Goal: Task Accomplishment & Management: Manage account settings

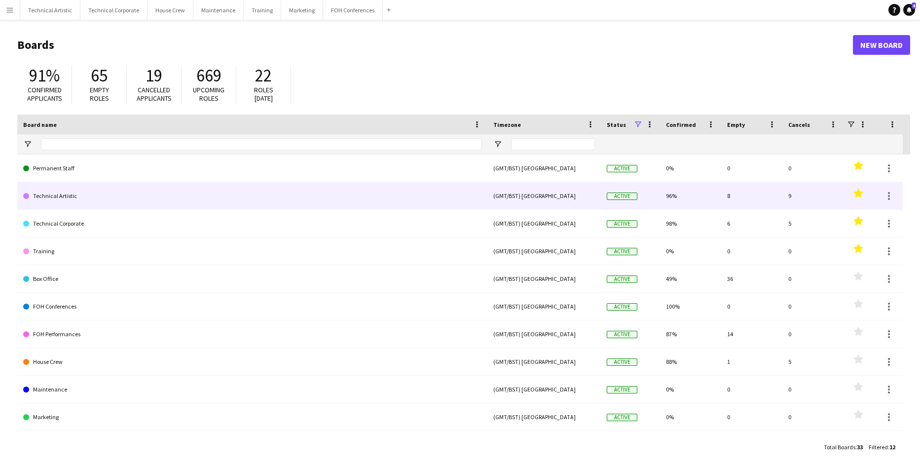
click at [69, 193] on link "Technical Artistic" at bounding box center [252, 196] width 458 height 28
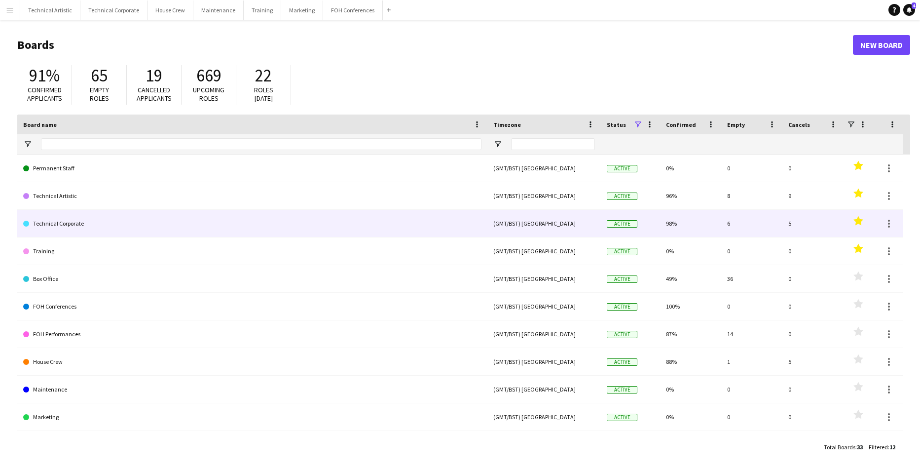
click at [74, 221] on link "Technical Corporate" at bounding box center [252, 224] width 458 height 28
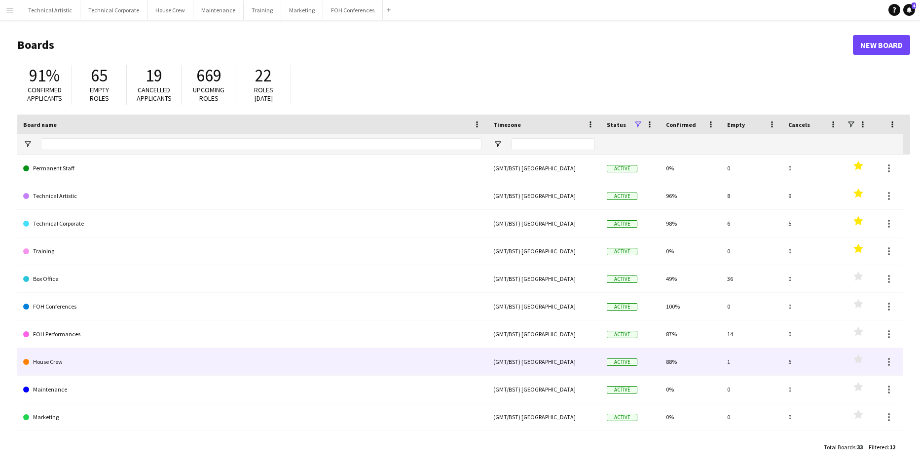
click at [60, 355] on link "House Crew" at bounding box center [252, 362] width 458 height 28
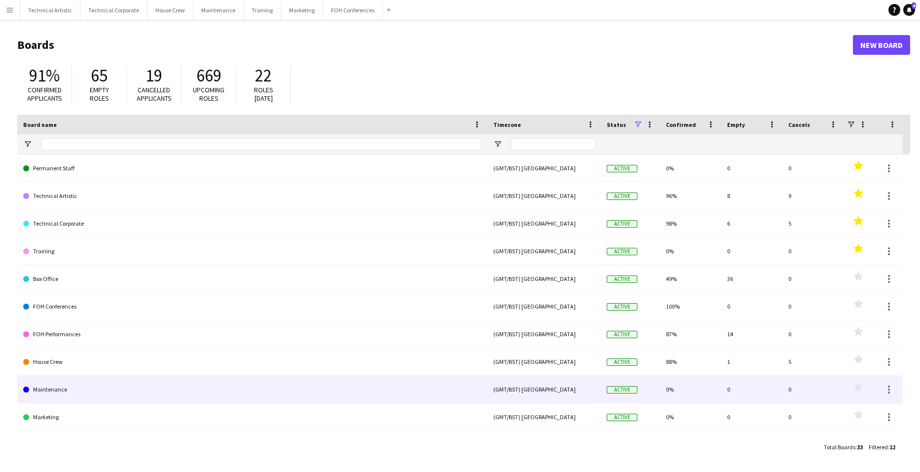
click at [56, 387] on link "Maintenance" at bounding box center [252, 389] width 458 height 28
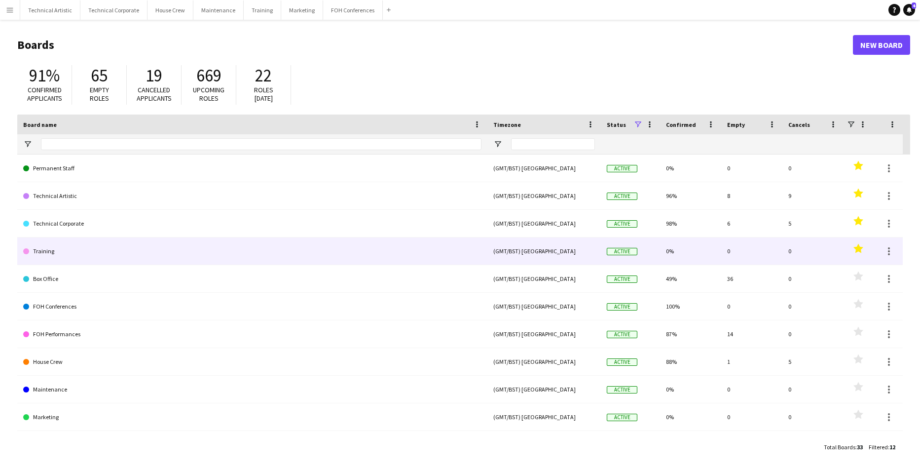
click at [56, 255] on link "Training" at bounding box center [252, 251] width 458 height 28
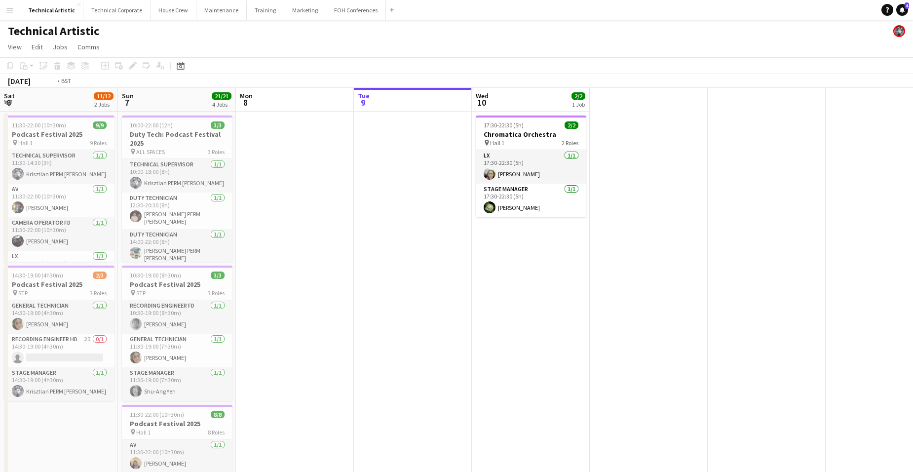
drag, startPoint x: 645, startPoint y: 286, endPoint x: 62, endPoint y: 241, distance: 584.8
click at [62, 241] on app-calendar-viewport "Sat 6 11/12 2 Jobs Sun 7 21/21 4 Jobs Mon 8 Tue 9 Wed 10 2/2 1 Job 11:30-22:00 …" at bounding box center [456, 408] width 913 height 641
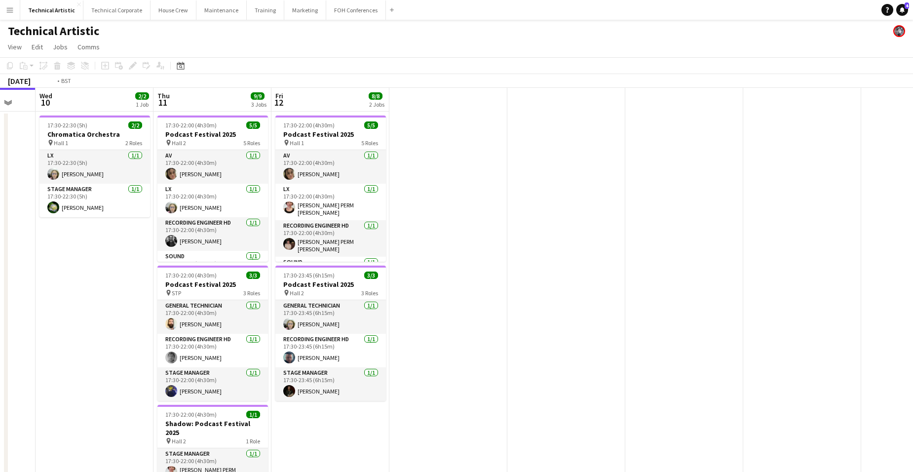
drag, startPoint x: 428, startPoint y: 286, endPoint x: 843, endPoint y: 292, distance: 415.4
click at [834, 294] on app-calendar-viewport "Mon 8 Tue 9 Wed 10 2/2 1 Job Thu 11 9/9 3 Jobs Fri 12 8/8 2 Jobs 17:30-22:30 (5…" at bounding box center [456, 408] width 913 height 641
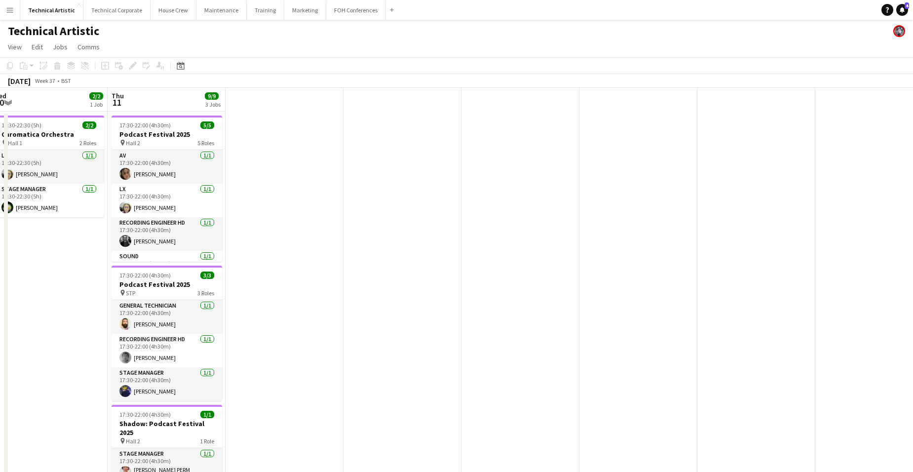
scroll to position [0, 367]
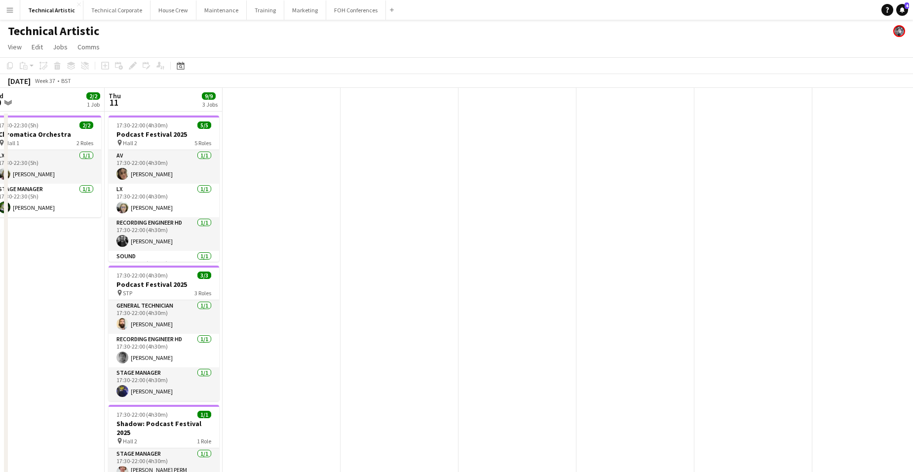
drag, startPoint x: 610, startPoint y: 216, endPoint x: 283, endPoint y: 192, distance: 327.9
click at [283, 192] on app-calendar-viewport "Sun 7 21/21 4 Jobs Mon 8 Tue 9 Wed 10 2/2 1 Job Thu 11 9/9 3 Jobs 10:00-22:00 (…" at bounding box center [456, 408] width 913 height 641
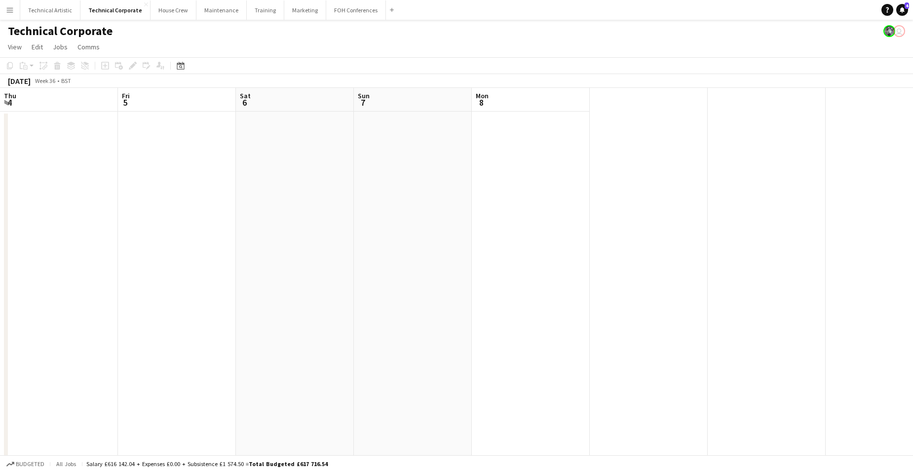
drag, startPoint x: 642, startPoint y: 219, endPoint x: 506, endPoint y: 222, distance: 135.7
click at [0, 247] on html "Menu Boards Boards Boards All jobs Status Workforce Workforce My Workforce Recr…" at bounding box center [456, 313] width 913 height 627
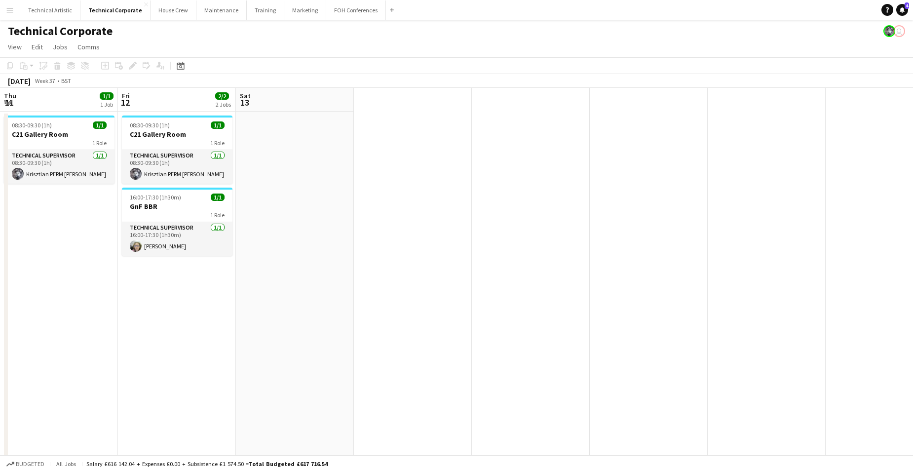
scroll to position [0, 589]
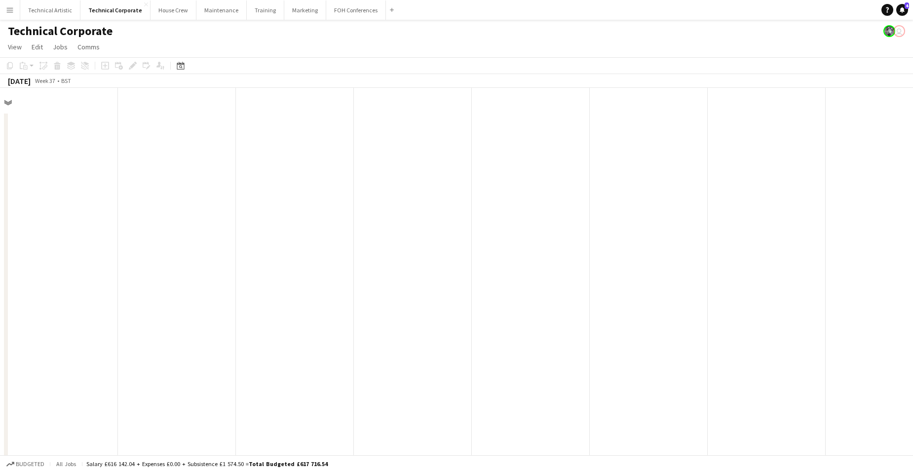
drag, startPoint x: 675, startPoint y: 222, endPoint x: 106, endPoint y: 239, distance: 570.0
click at [104, 240] on app-calendar-viewport "Tue 9 15/15 4 Jobs Wed 10 1/1 1 Job Thu 11 1/1 1 Job Fri 12 2/2 2 Jobs Sat 13 I…" at bounding box center [456, 349] width 913 height 522
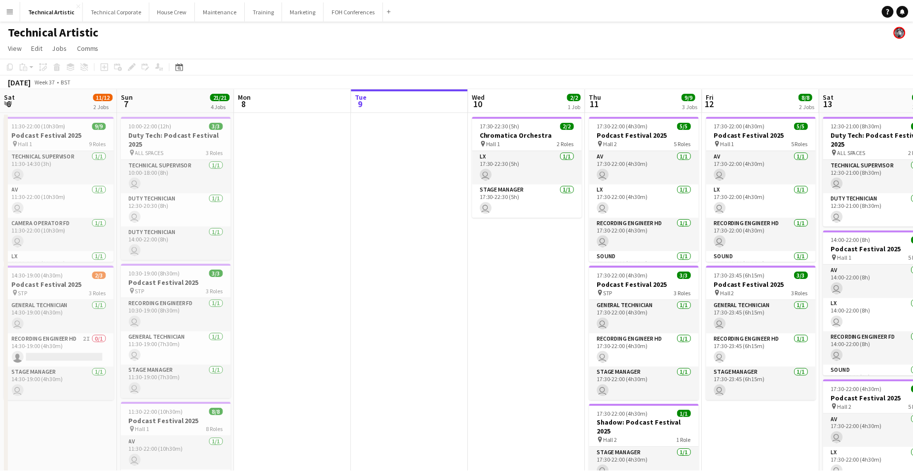
scroll to position [0, 236]
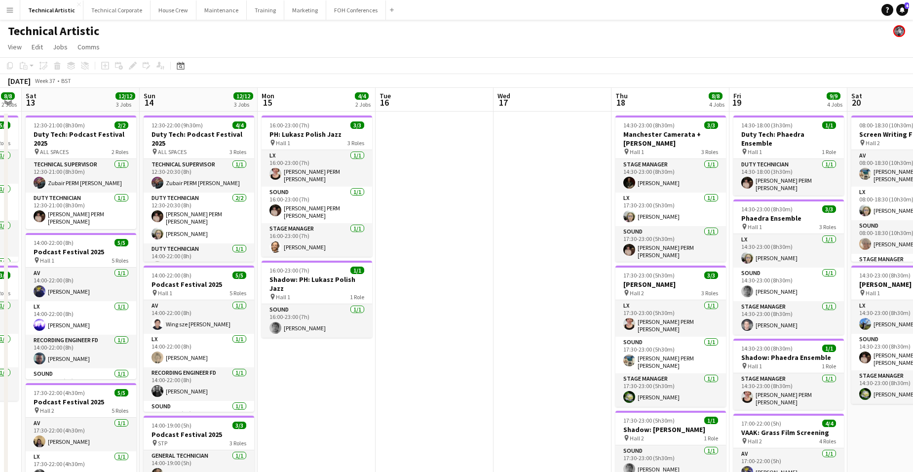
drag, startPoint x: 858, startPoint y: 307, endPoint x: 172, endPoint y: 282, distance: 686.1
click at [172, 282] on app-calendar-viewport "Wed 10 2/2 1 Job Thu 11 9/9 3 Jobs Fri 12 8/8 2 Jobs Sat 13 12/12 3 Jobs Sun 14…" at bounding box center [456, 408] width 913 height 641
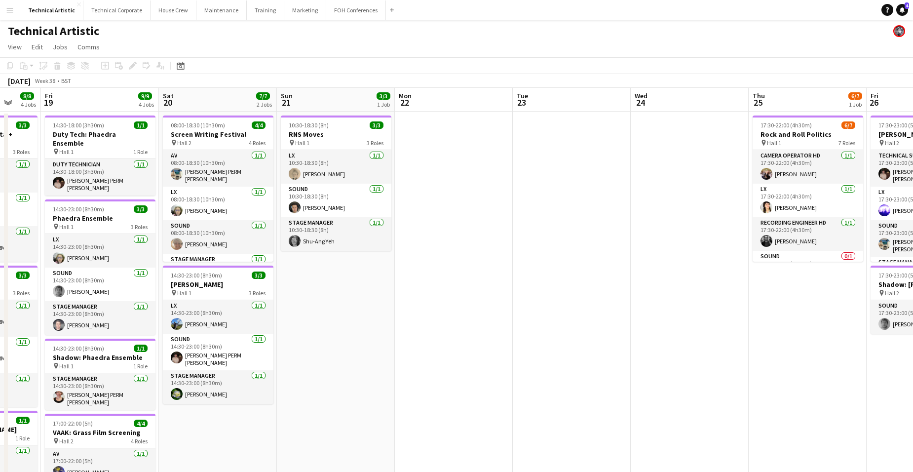
drag, startPoint x: 826, startPoint y: 255, endPoint x: 138, endPoint y: 248, distance: 688.2
click at [138, 248] on app-calendar-viewport "Tue 16 Wed 17 Thu 18 8/8 4 Jobs Fri 19 9/9 4 Jobs Sat 20 7/7 2 Jobs Sun 21 3/3 …" at bounding box center [456, 408] width 913 height 641
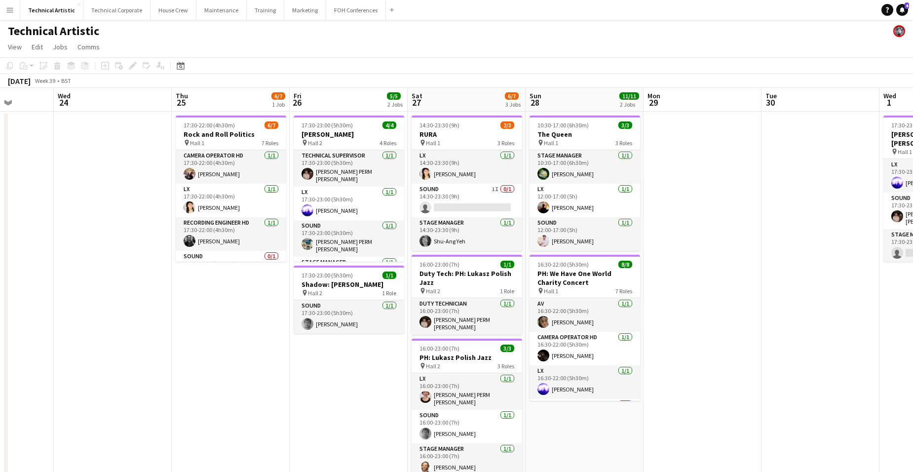
scroll to position [0, 304]
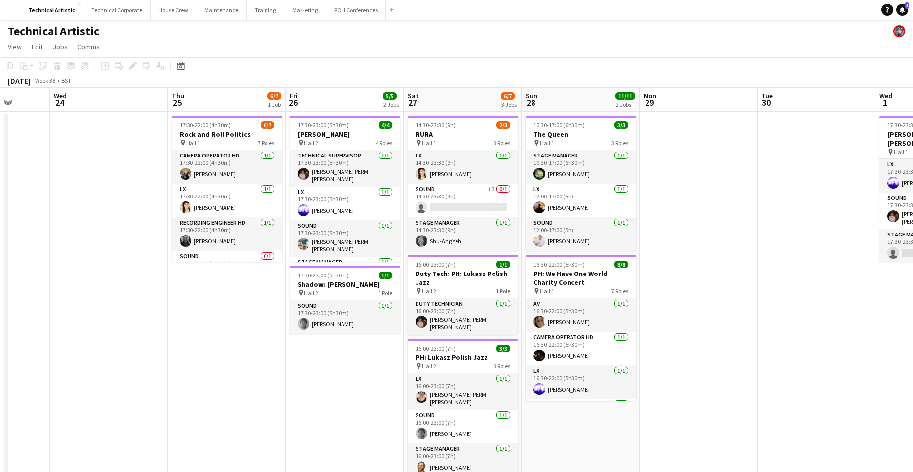
drag, startPoint x: 766, startPoint y: 282, endPoint x: 303, endPoint y: 257, distance: 463.4
click at [303, 257] on app-calendar-viewport "Sun 21 3/3 1 Job Mon 22 Tue 23 Wed 24 Thu 25 6/7 1 Job Fri 26 5/5 2 Jobs Sat 27…" at bounding box center [456, 408] width 913 height 641
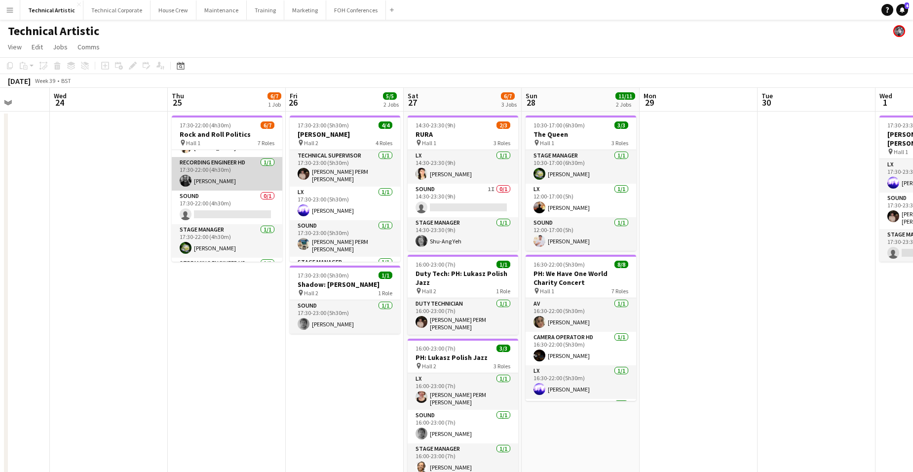
scroll to position [74, 0]
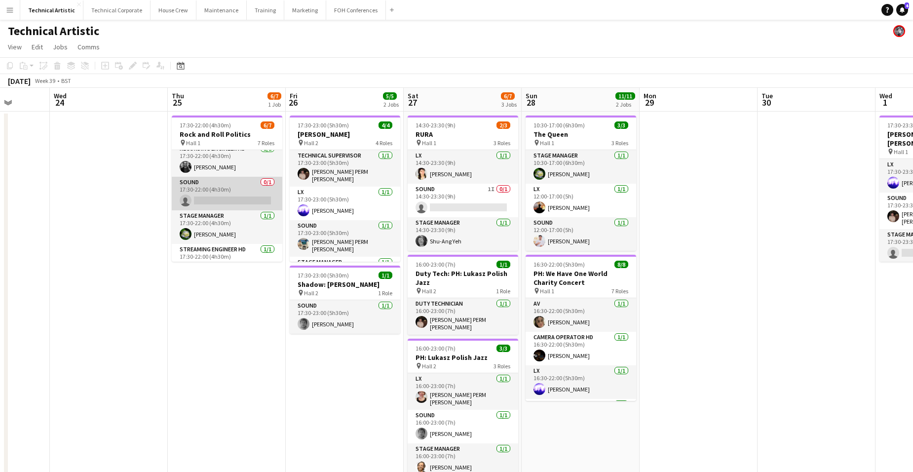
click at [218, 193] on app-card-role "Sound 0/1 17:30-22:00 (4h30m) single-neutral-actions" at bounding box center [227, 194] width 110 height 34
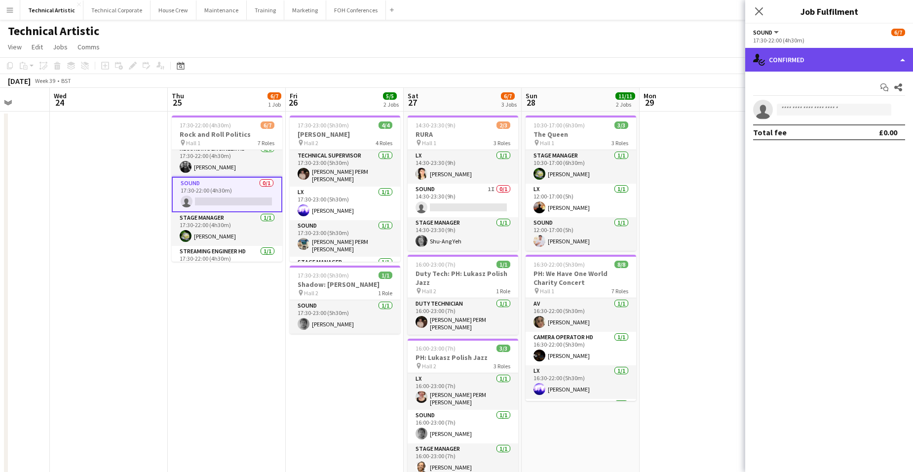
click at [829, 58] on div "single-neutral-actions-check-2 Confirmed" at bounding box center [829, 60] width 168 height 24
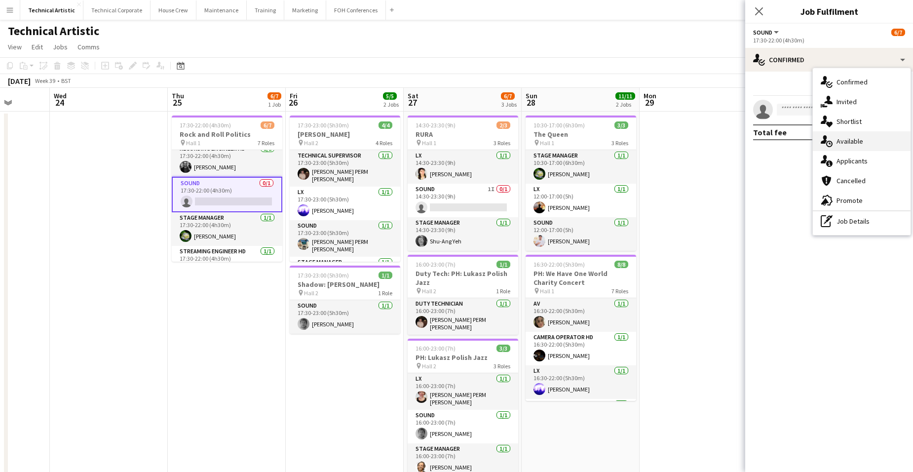
click at [859, 138] on span "Available" at bounding box center [849, 141] width 27 height 9
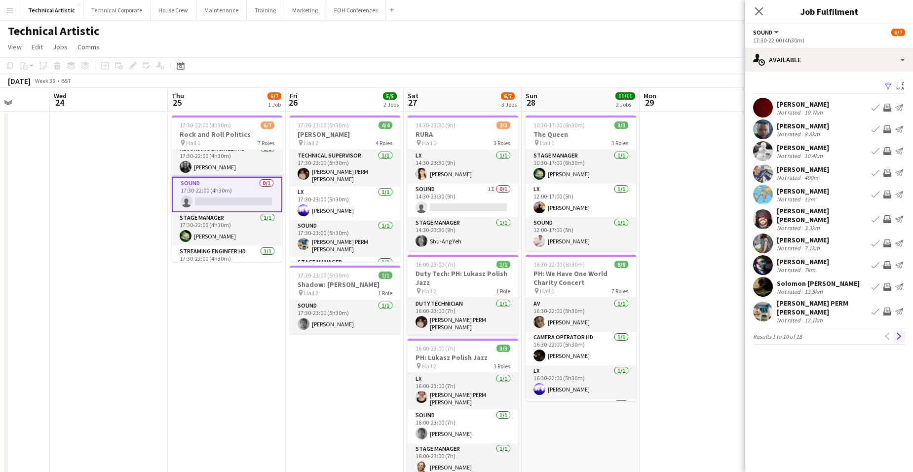
click at [899, 332] on app-icon "Next" at bounding box center [898, 335] width 7 height 7
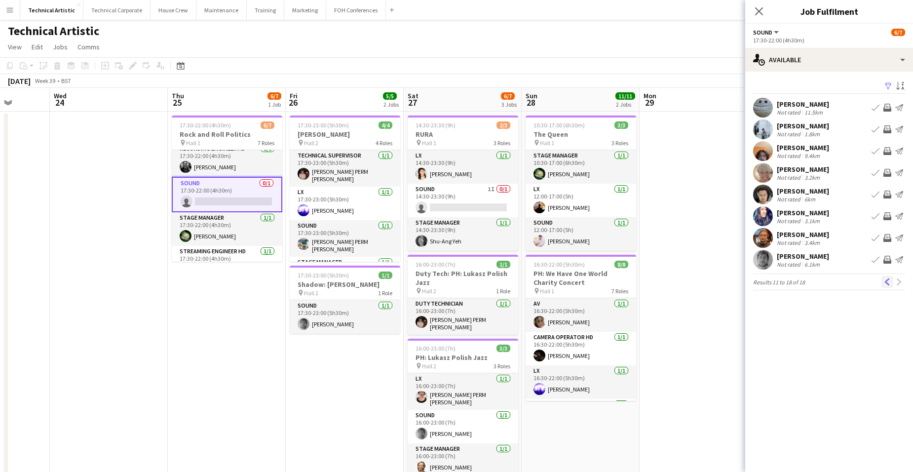
click at [886, 283] on app-icon "Previous" at bounding box center [886, 281] width 7 height 7
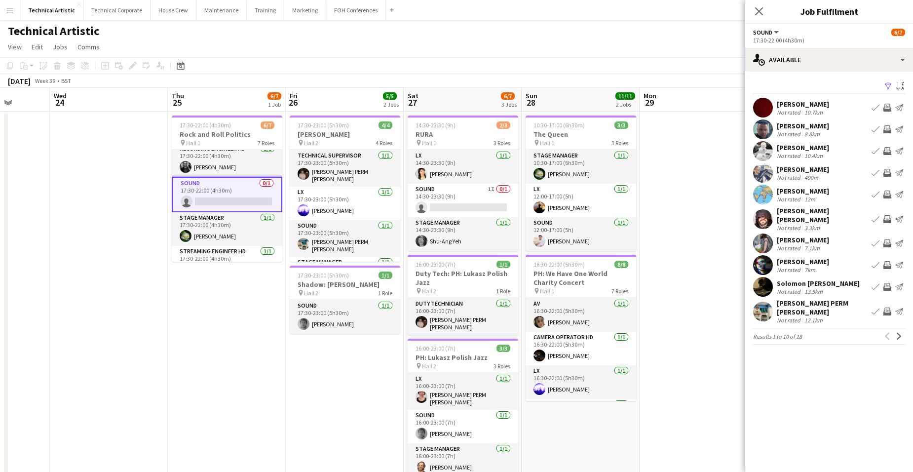
click at [671, 146] on app-date-cell at bounding box center [698, 419] width 118 height 617
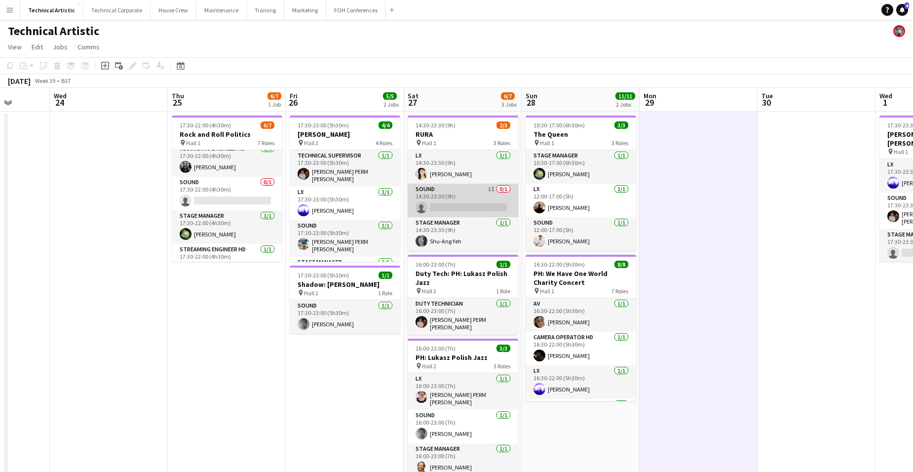
click at [467, 199] on app-card-role "Sound 1I 0/1 14:30-23:30 (9h) single-neutral-actions" at bounding box center [462, 201] width 110 height 34
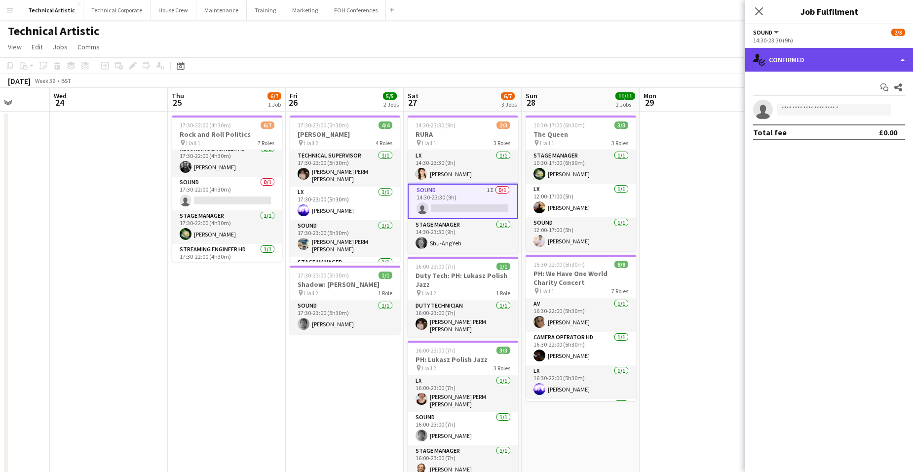
click at [808, 60] on div "single-neutral-actions-check-2 Confirmed" at bounding box center [829, 60] width 168 height 24
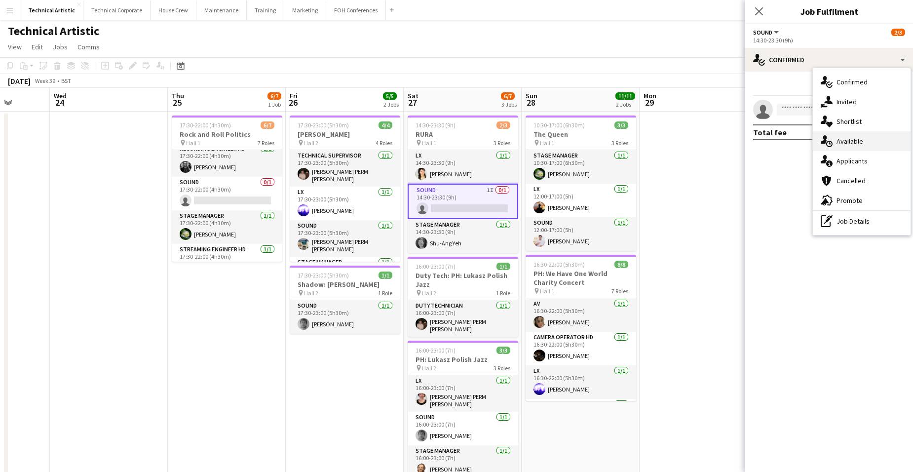
click at [851, 143] on span "Available" at bounding box center [849, 141] width 27 height 9
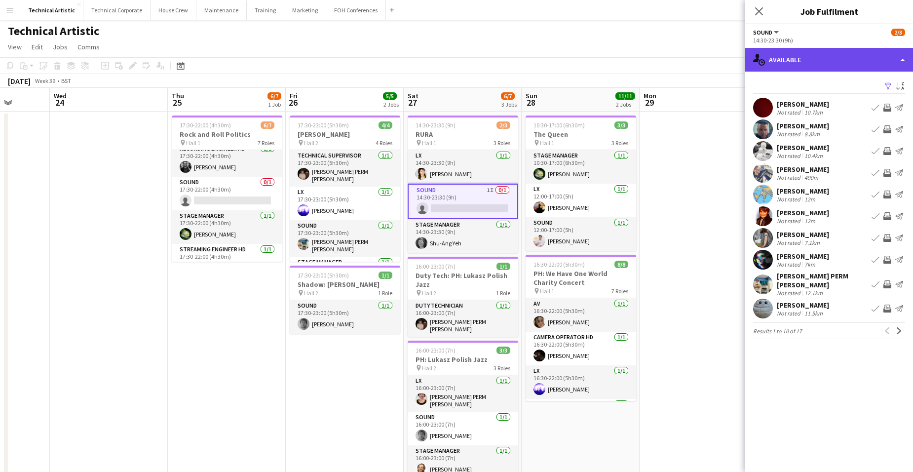
click at [812, 50] on div "single-neutral-actions-upload Available" at bounding box center [829, 60] width 168 height 24
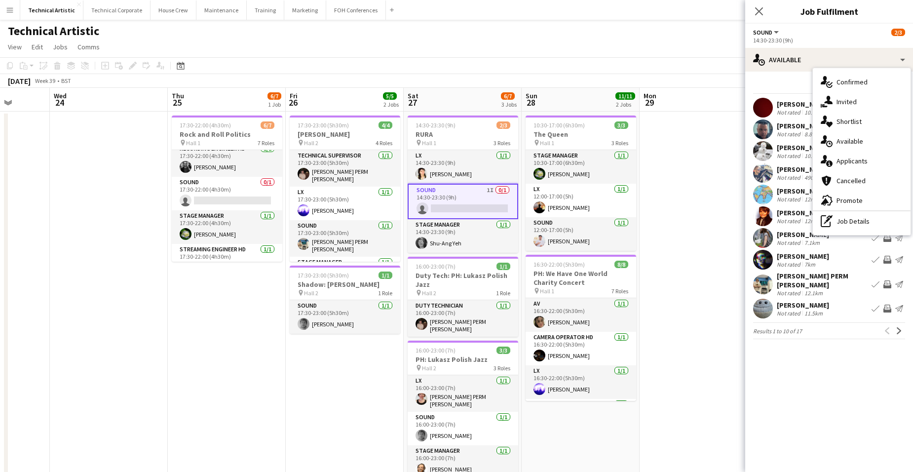
click at [857, 97] on div "single-neutral-actions-share-1 Invited" at bounding box center [861, 102] width 98 height 20
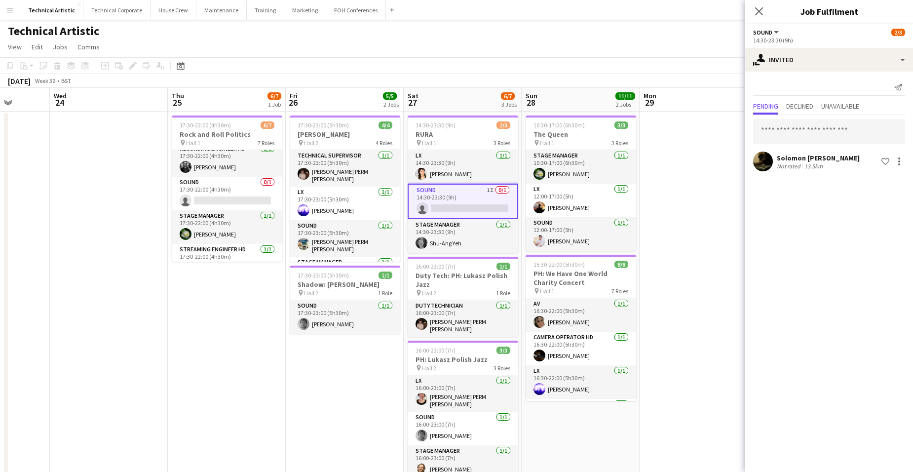
click at [674, 141] on app-date-cell at bounding box center [698, 419] width 118 height 617
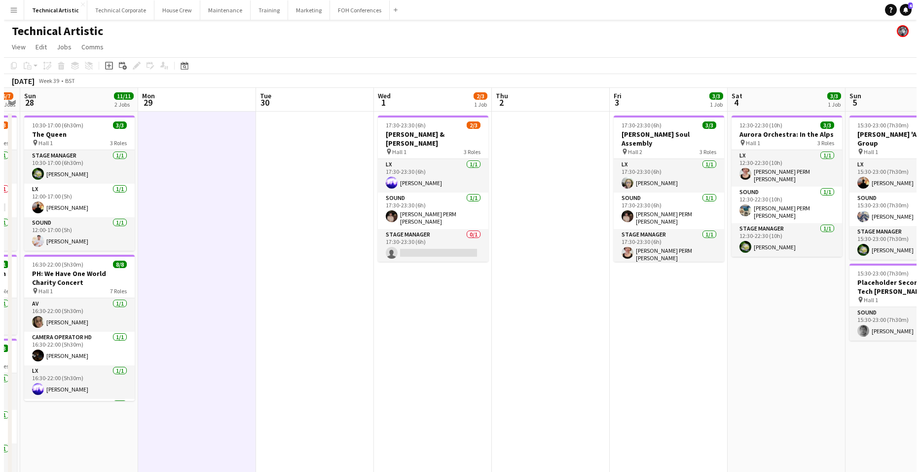
scroll to position [0, 339]
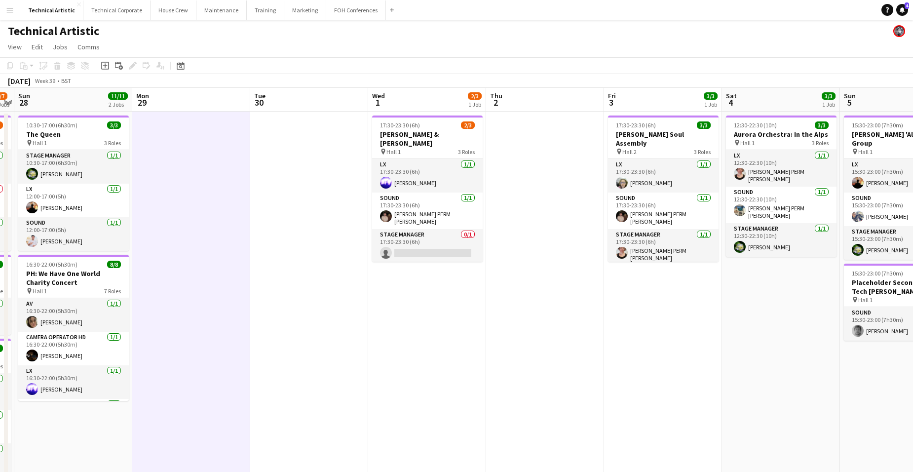
drag, startPoint x: 854, startPoint y: 198, endPoint x: 347, endPoint y: 194, distance: 507.1
click at [347, 194] on app-calendar-viewport "Thu 25 6/7 1 Job Fri 26 5/5 2 Jobs Sat 27 6/7 3 Jobs Sun 28 11/11 2 Jobs Mon 29…" at bounding box center [456, 408] width 913 height 641
click at [452, 233] on app-card-role "Stage Manager 0/1 17:30-23:30 (6h) single-neutral-actions" at bounding box center [427, 246] width 110 height 34
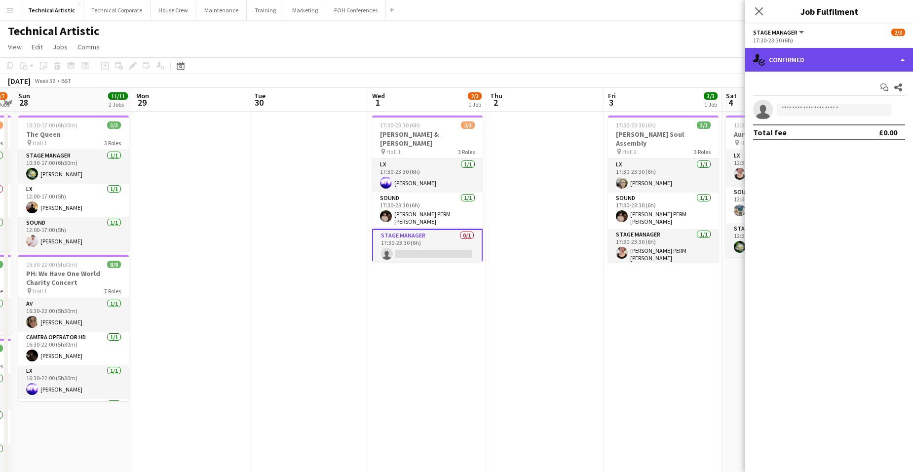
click at [833, 57] on div "single-neutral-actions-check-2 Confirmed" at bounding box center [829, 60] width 168 height 24
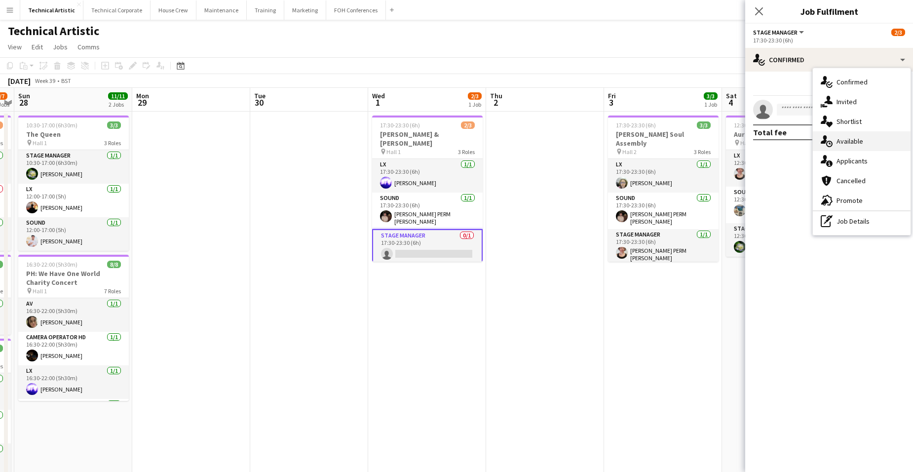
click at [856, 143] on span "Available" at bounding box center [849, 141] width 27 height 9
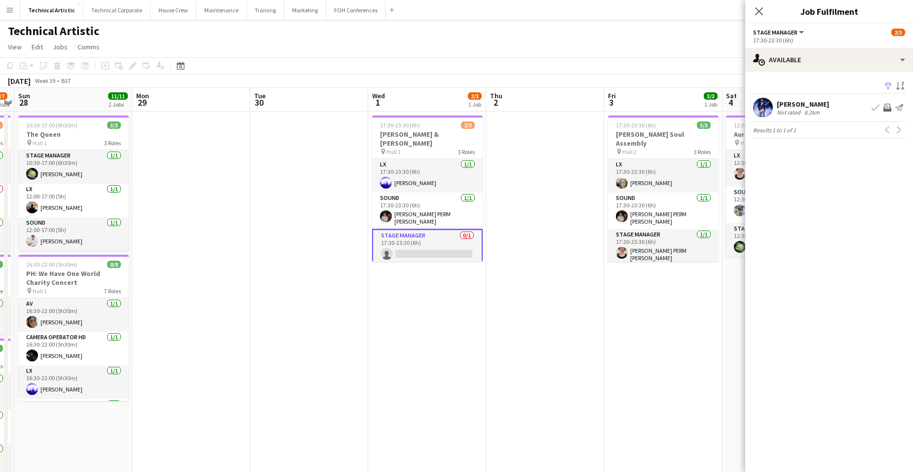
click at [418, 267] on app-date-cell "17:30-23:30 (6h) 2/3 Okkyung Lee & Mark Fell pin Hall 1 3 Roles LX 1/1 17:30-23…" at bounding box center [427, 419] width 118 height 617
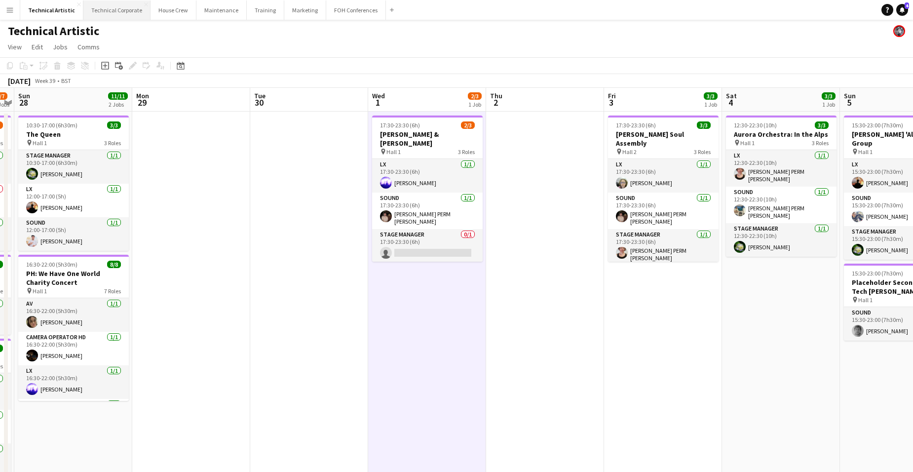
click at [110, 9] on button "Technical Corporate Close" at bounding box center [116, 9] width 67 height 19
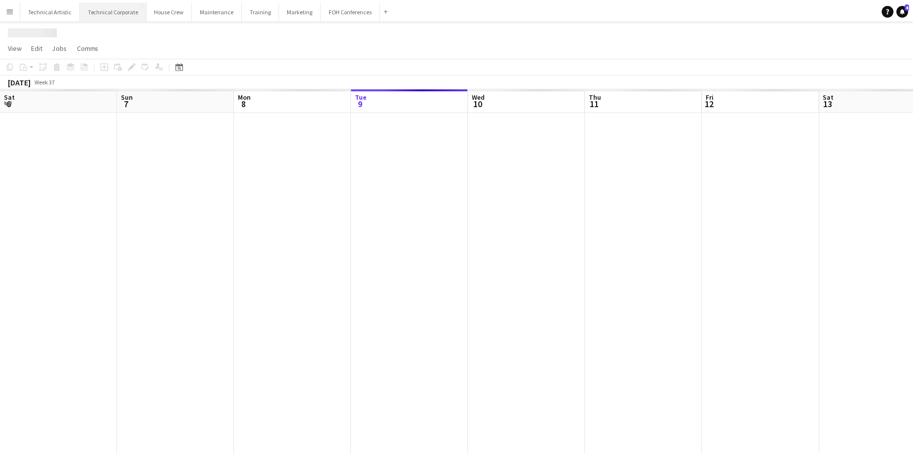
scroll to position [0, 236]
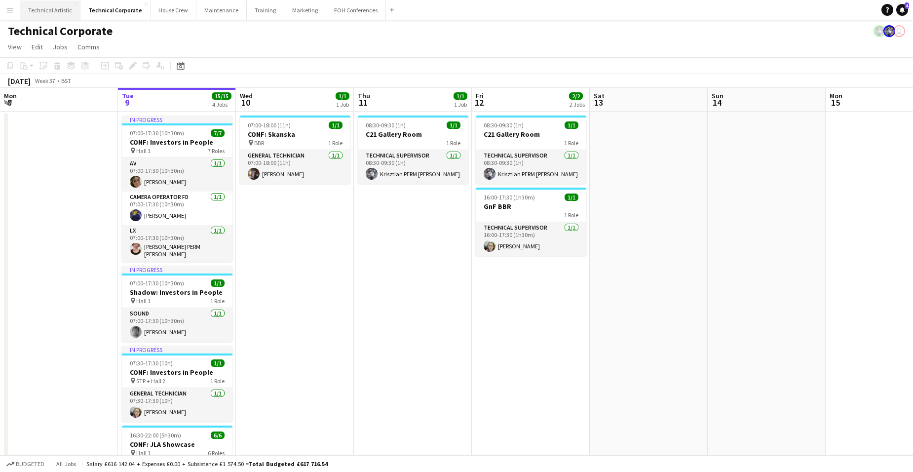
click at [45, 12] on button "Technical Artistic Close" at bounding box center [50, 9] width 60 height 19
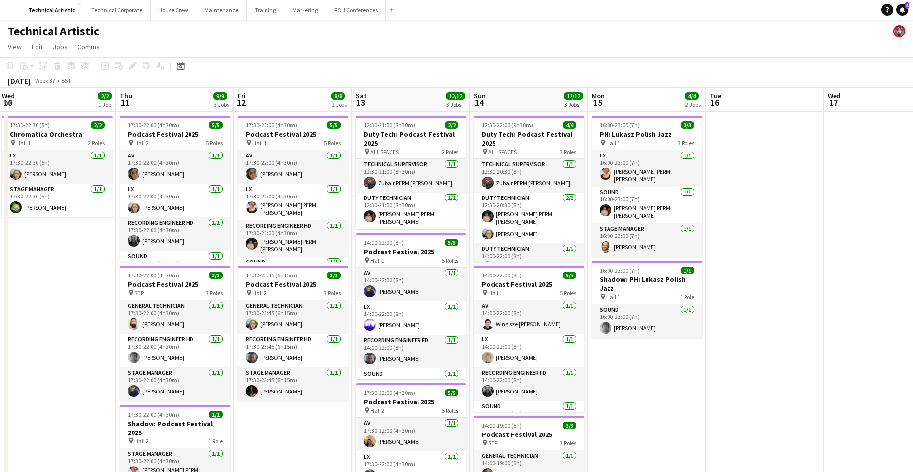
scroll to position [0, 369]
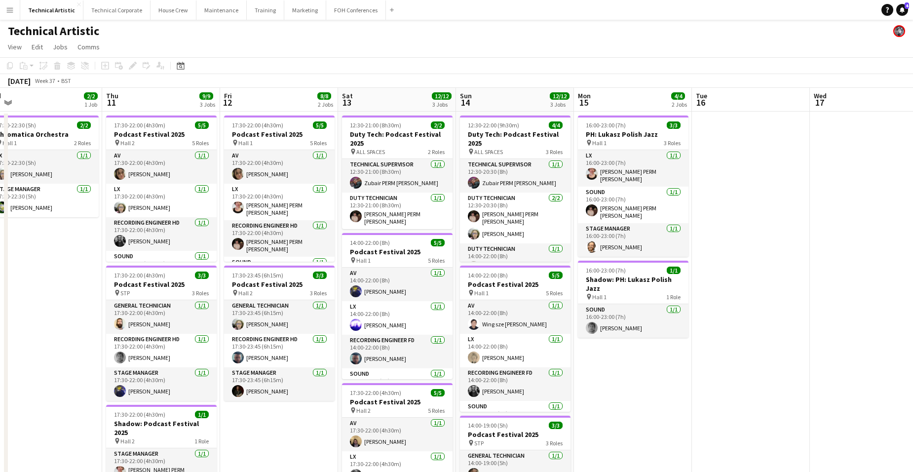
drag, startPoint x: 744, startPoint y: 280, endPoint x: 493, endPoint y: 284, distance: 251.6
click at [493, 284] on app-calendar-viewport "Sun 7 21/21 4 Jobs Mon 8 Tue 9 Wed 10 2/2 1 Job Thu 11 9/9 3 Jobs Fri 12 8/8 2 …" at bounding box center [456, 408] width 913 height 641
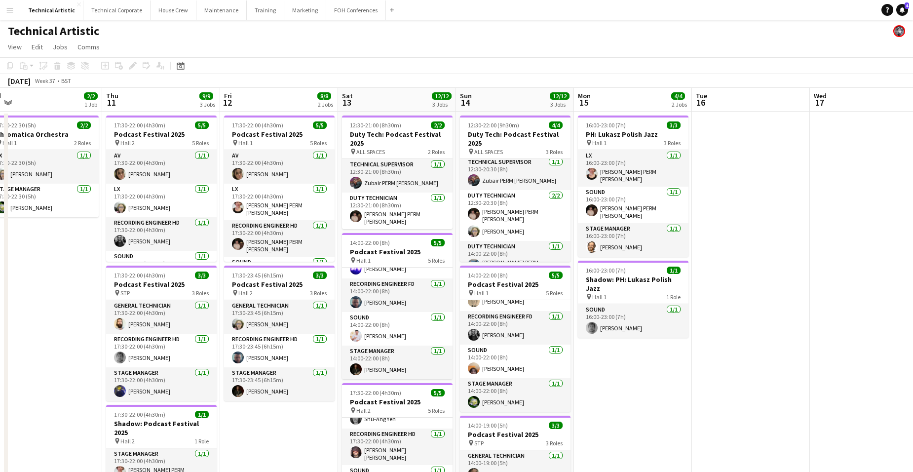
scroll to position [0, 0]
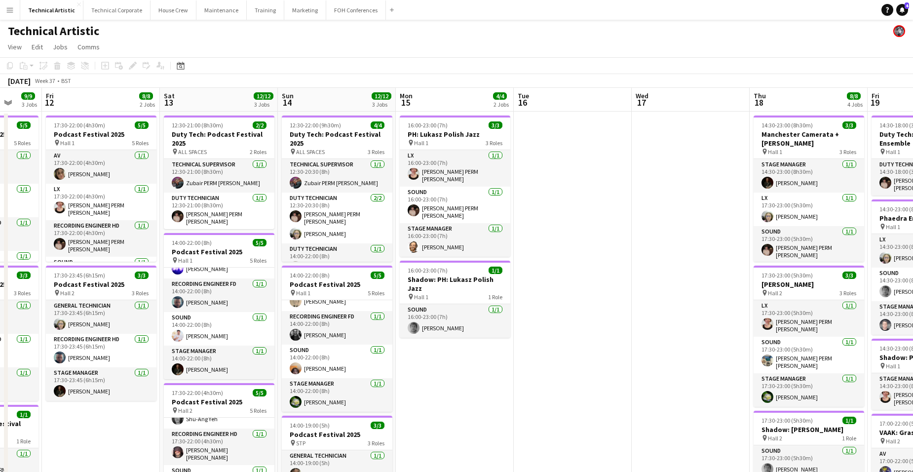
drag, startPoint x: 833, startPoint y: 241, endPoint x: 331, endPoint y: 237, distance: 501.7
click at [331, 237] on app-calendar-viewport "Sun 7 21/21 4 Jobs Mon 8 Tue 9 Wed 10 2/2 1 Job Thu 11 9/9 3 Jobs Fri 12 8/8 2 …" at bounding box center [456, 408] width 913 height 641
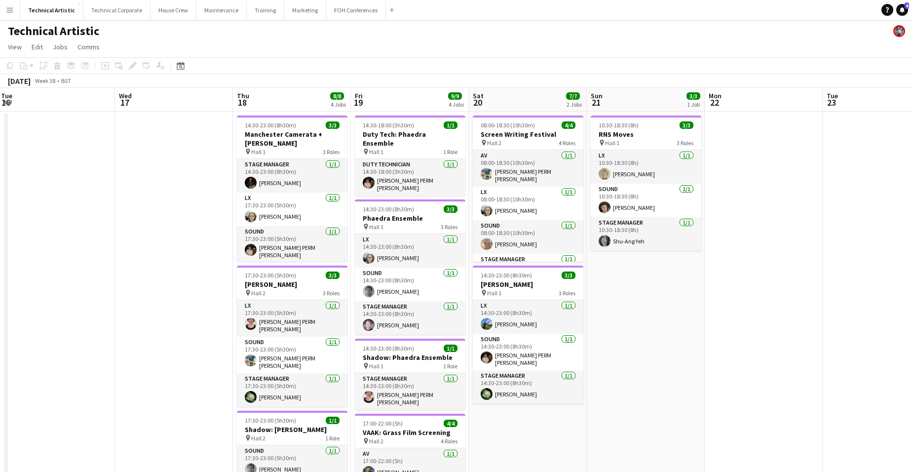
scroll to position [0, 321]
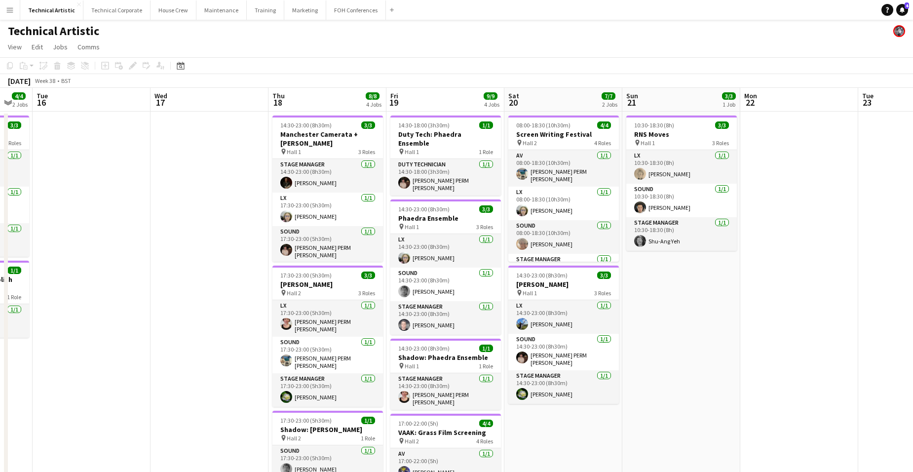
drag, startPoint x: 873, startPoint y: 338, endPoint x: 715, endPoint y: 294, distance: 163.2
click at [715, 294] on app-calendar-viewport "Sat 13 12/12 3 Jobs Sun 14 12/12 3 Jobs Mon 15 4/4 2 Jobs Tue 16 Wed 17 Thu 18 …" at bounding box center [456, 408] width 913 height 641
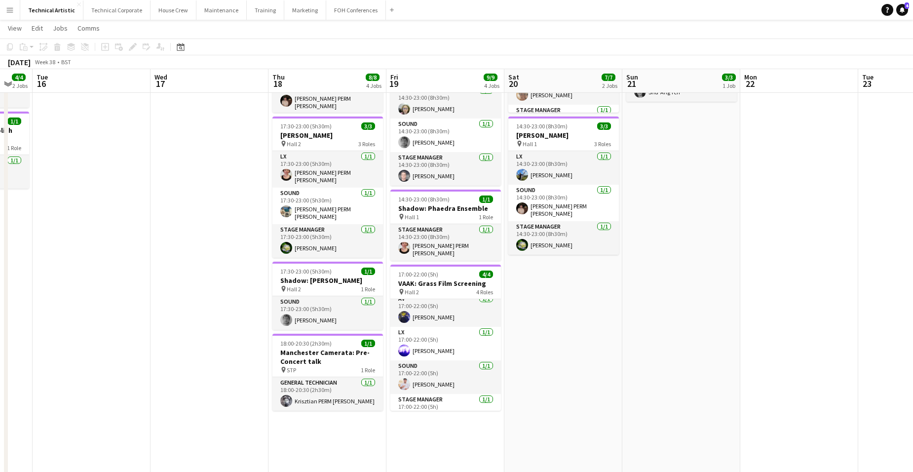
scroll to position [0, 0]
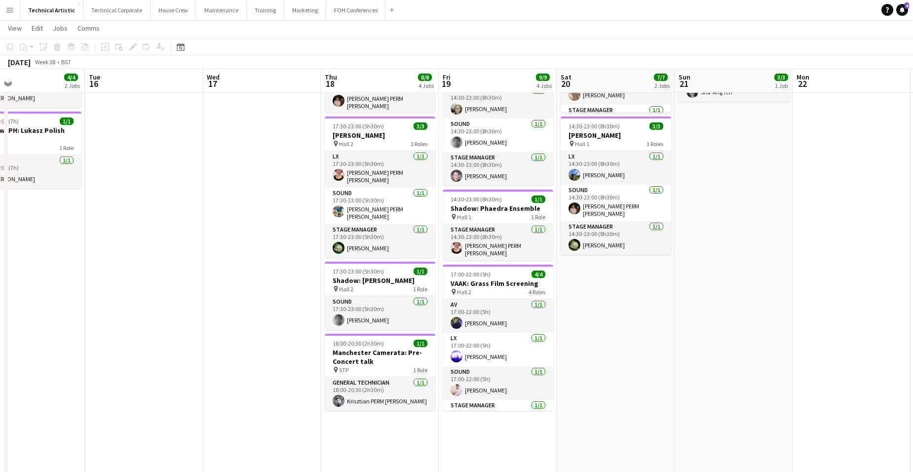
drag, startPoint x: 711, startPoint y: 319, endPoint x: 523, endPoint y: 383, distance: 198.0
click at [523, 383] on app-calendar-viewport "Sat 13 12/12 3 Jobs Sun 14 12/12 3 Jobs Mon 15 4/4 2 Jobs Tue 16 Wed 17 Thu 18 …" at bounding box center [456, 234] width 913 height 689
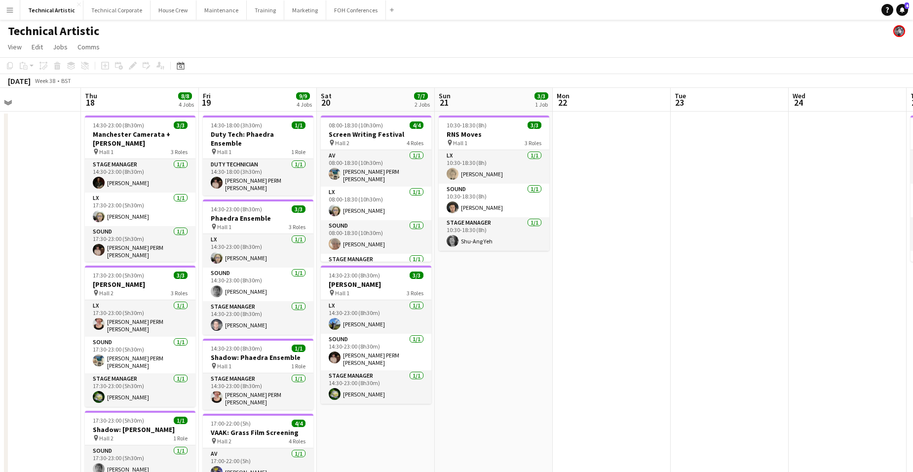
drag, startPoint x: 459, startPoint y: 345, endPoint x: 706, endPoint y: 347, distance: 247.1
click at [681, 353] on app-calendar-viewport "Mon 15 4/4 2 Jobs Tue 16 Wed 17 Thu 18 8/8 4 Jobs Fri 19 9/9 4 Jobs Sat 20 7/7 …" at bounding box center [456, 408] width 913 height 641
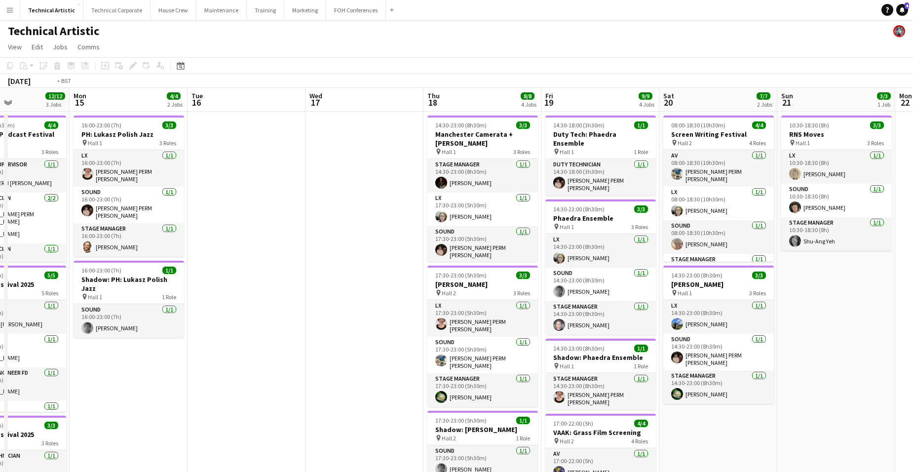
drag, startPoint x: 252, startPoint y: 351, endPoint x: 659, endPoint y: 335, distance: 407.3
click at [659, 335] on app-calendar-viewport "Sat 13 12/12 3 Jobs Sun 14 12/12 3 Jobs Mon 15 4/4 2 Jobs Tue 16 Wed 17 Thu 18 …" at bounding box center [456, 408] width 913 height 641
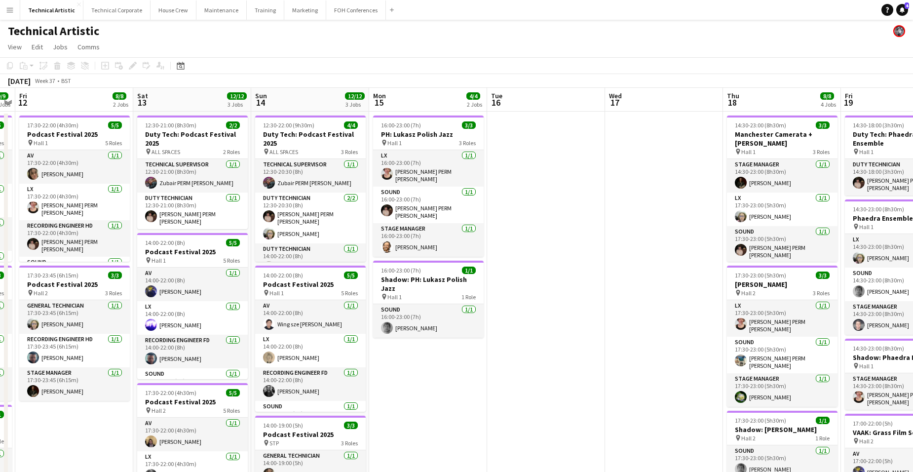
drag, startPoint x: 477, startPoint y: 363, endPoint x: 687, endPoint y: 367, distance: 209.7
click at [612, 364] on app-calendar-viewport "Wed 10 2/2 1 Job Thu 11 9/9 3 Jobs Fri 12 8/8 2 Jobs Sat 13 12/12 3 Jobs Sun 14…" at bounding box center [456, 408] width 913 height 641
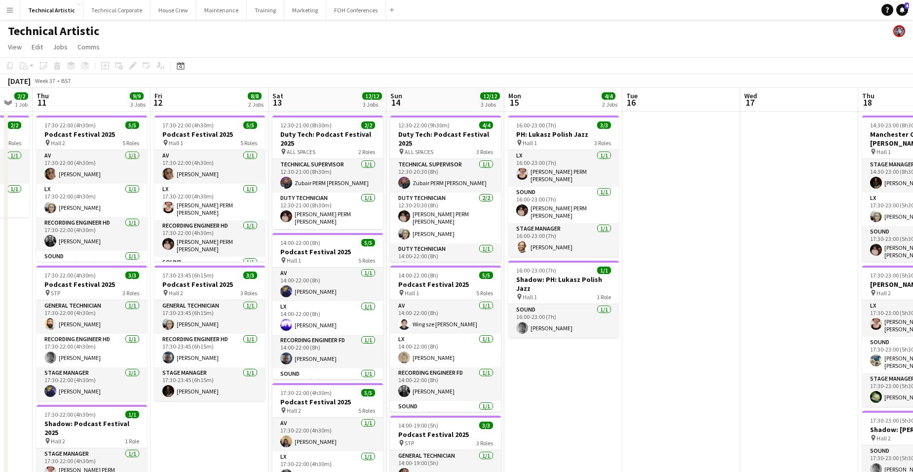
drag, startPoint x: 339, startPoint y: 275, endPoint x: 425, endPoint y: 284, distance: 85.8
click at [412, 283] on app-calendar-viewport "Mon 8 Tue 9 Wed 10 2/2 1 Job Thu 11 9/9 3 Jobs Fri 12 8/8 2 Jobs Sat 13 12/12 3…" at bounding box center [456, 408] width 913 height 641
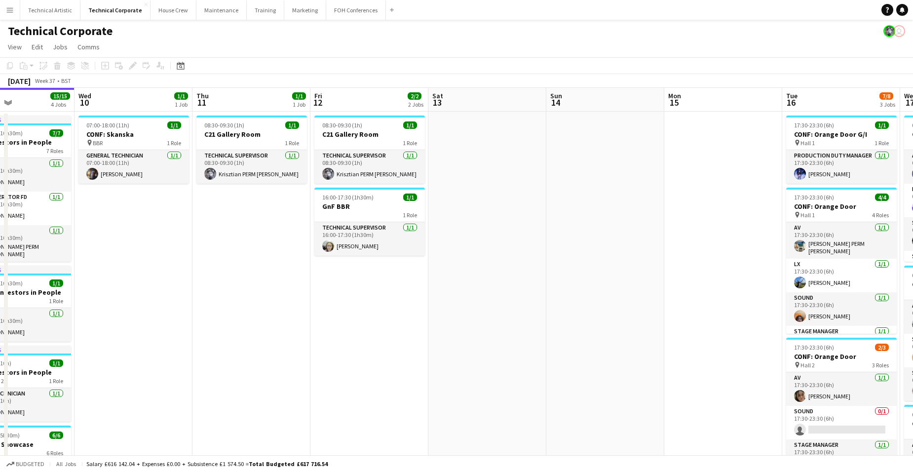
drag, startPoint x: 754, startPoint y: 258, endPoint x: 199, endPoint y: 271, distance: 554.6
click at [160, 272] on app-calendar-viewport "Sat 6 Sun 7 Mon 8 Tue 9 15/15 4 Jobs Wed 10 1/1 1 Job Thu 11 1/1 1 Job Fri 12 2…" at bounding box center [456, 474] width 913 height 773
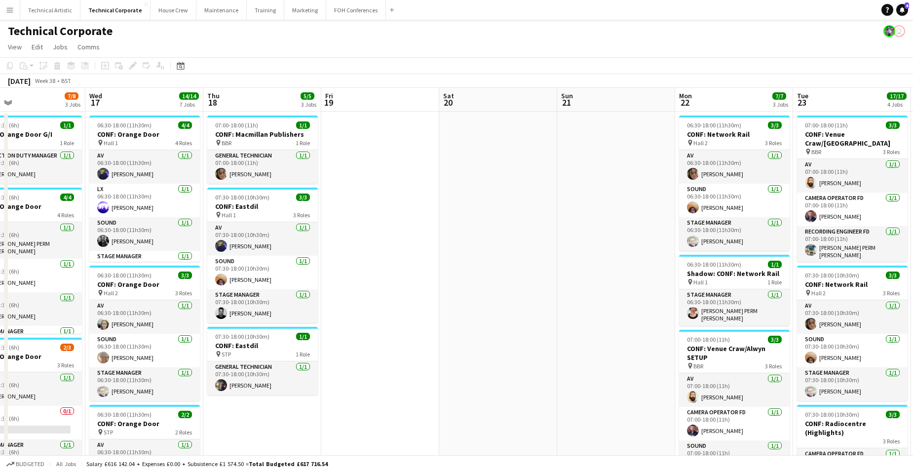
drag, startPoint x: 669, startPoint y: 268, endPoint x: 110, endPoint y: 267, distance: 559.9
click at [93, 268] on app-calendar-viewport "Sun 14 Mon 15 Tue 16 7/8 3 Jobs Wed 17 14/14 7 Jobs Thu 18 5/5 3 Jobs Fri 19 Sa…" at bounding box center [456, 474] width 913 height 773
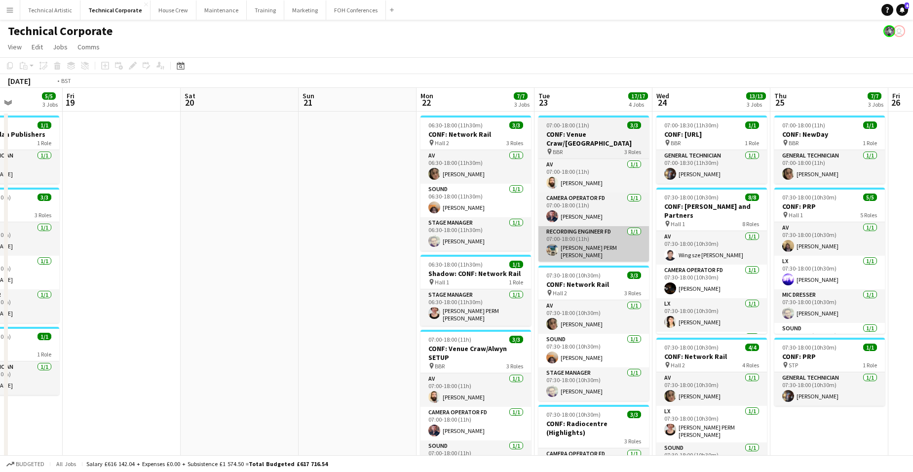
drag, startPoint x: 653, startPoint y: 216, endPoint x: 155, endPoint y: 233, distance: 498.5
click at [133, 235] on app-calendar-viewport "Tue 16 7/8 3 Jobs Wed 17 14/14 7 Jobs Thu 18 5/5 3 Jobs Fri 19 Sat 20 Sun 21 Mo…" at bounding box center [456, 474] width 913 height 773
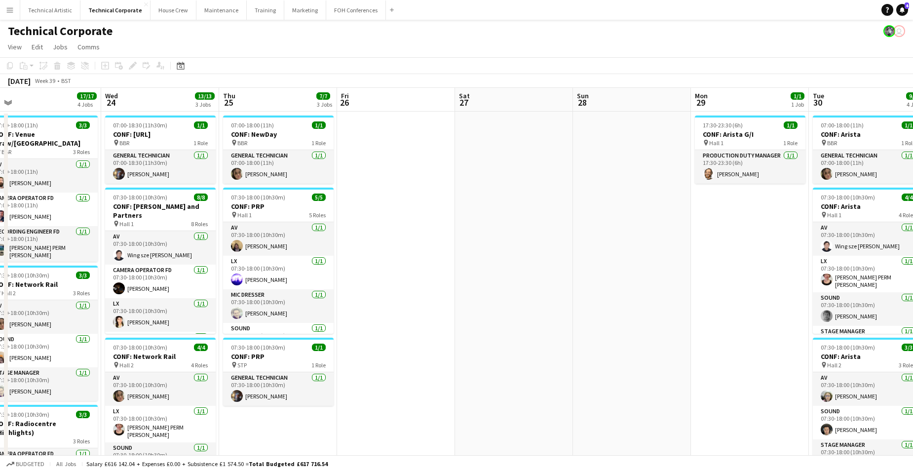
scroll to position [0, 271]
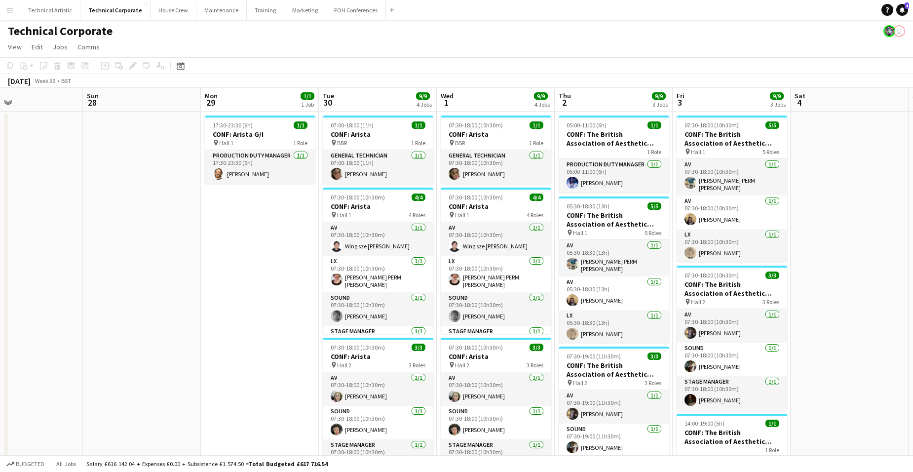
drag, startPoint x: 688, startPoint y: 208, endPoint x: 103, endPoint y: 220, distance: 585.2
click at [103, 220] on app-calendar-viewport "Thu 25 7/7 3 Jobs Fri 26 Sat 27 Sun 28 Mon 29 1/1 1 Job Tue 30 9/9 4 Jobs Wed 1…" at bounding box center [456, 474] width 913 height 773
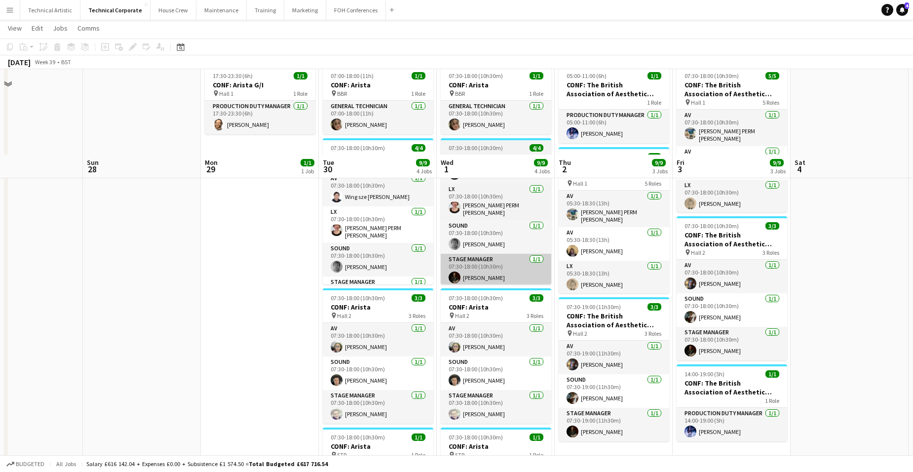
scroll to position [148, 0]
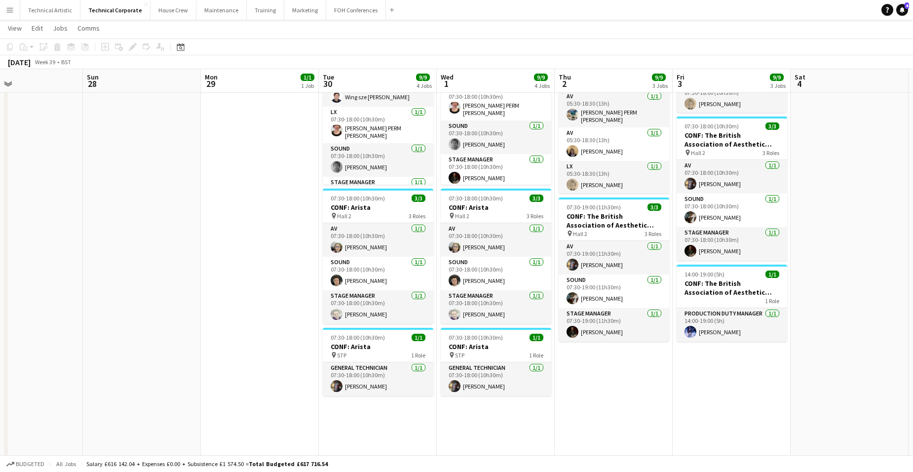
click at [493, 406] on app-date-cell "07:30-18:00 (10h30m) 1/1 CONF: Arista pin BBR 1 Role General Technician [DATE] …" at bounding box center [496, 337] width 118 height 749
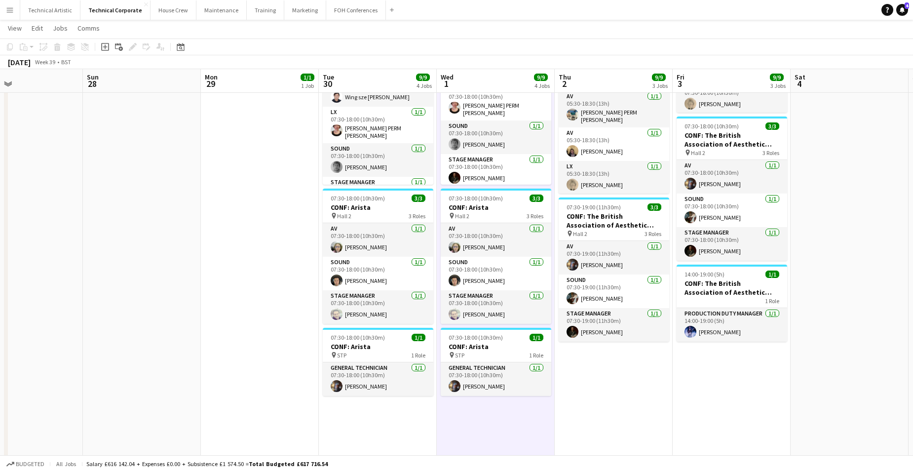
drag, startPoint x: 212, startPoint y: 267, endPoint x: 806, endPoint y: 285, distance: 593.7
click at [806, 285] on app-calendar-viewport "Thu 25 7/7 3 Jobs Fri 26 Sat 27 Sun 28 Mon 29 1/1 1 Job Tue 30 9/9 4 Jobs Wed 1…" at bounding box center [456, 300] width 913 height 821
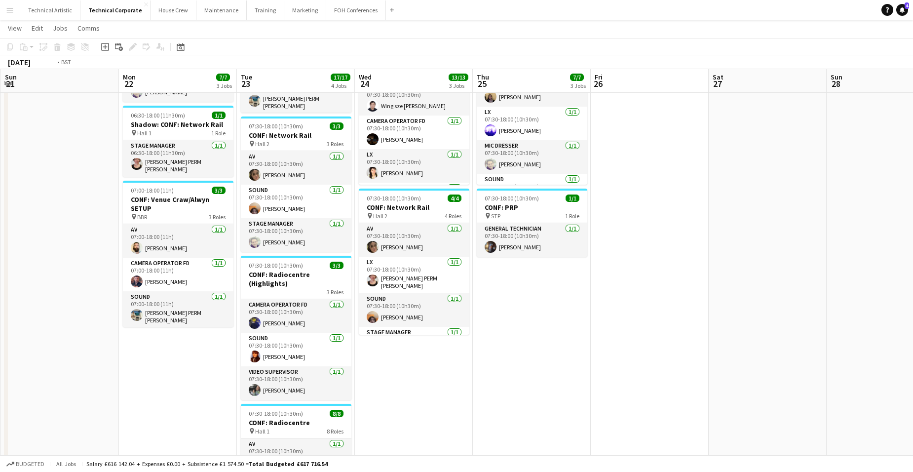
drag, startPoint x: 320, startPoint y: 303, endPoint x: 812, endPoint y: 312, distance: 492.9
click at [812, 312] on app-calendar-viewport "Sat 20 Sun 21 Mon 22 7/7 3 Jobs Tue 23 17/17 4 Jobs Wed 24 13/13 3 Jobs Thu 25 …" at bounding box center [456, 300] width 913 height 821
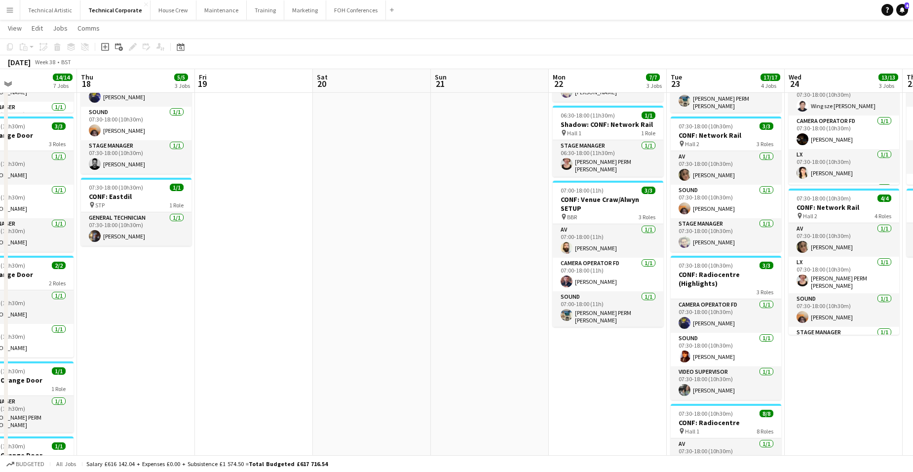
drag, startPoint x: 664, startPoint y: 347, endPoint x: 711, endPoint y: 341, distance: 47.2
click at [787, 342] on app-calendar-viewport "Mon 15 Tue 16 7/8 3 Jobs Wed 17 14/14 7 Jobs Thu 18 5/5 3 Jobs Fri 19 Sat 20 Su…" at bounding box center [456, 300] width 913 height 821
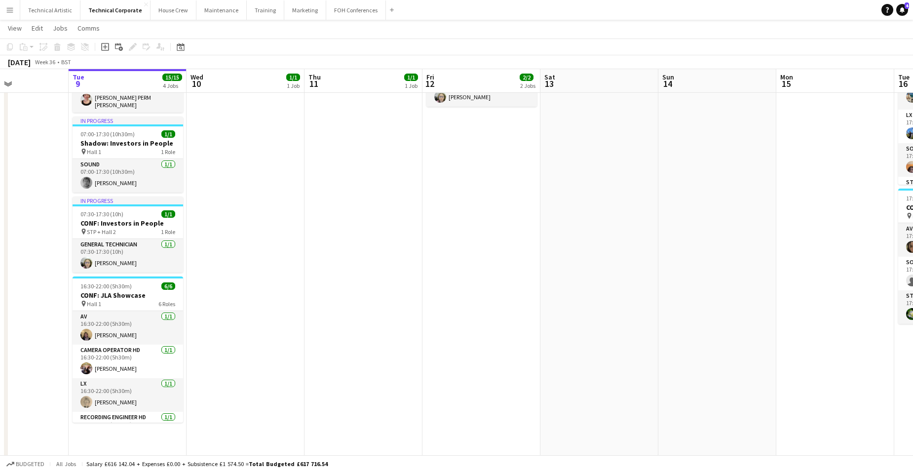
drag, startPoint x: 696, startPoint y: 340, endPoint x: 381, endPoint y: 324, distance: 315.1
click at [775, 340] on app-calendar-viewport "Sat 6 Sun 7 Mon 8 Tue 9 15/15 4 Jobs Wed 10 1/1 1 Job Thu 11 1/1 1 Job Fri 12 2…" at bounding box center [456, 300] width 913 height 821
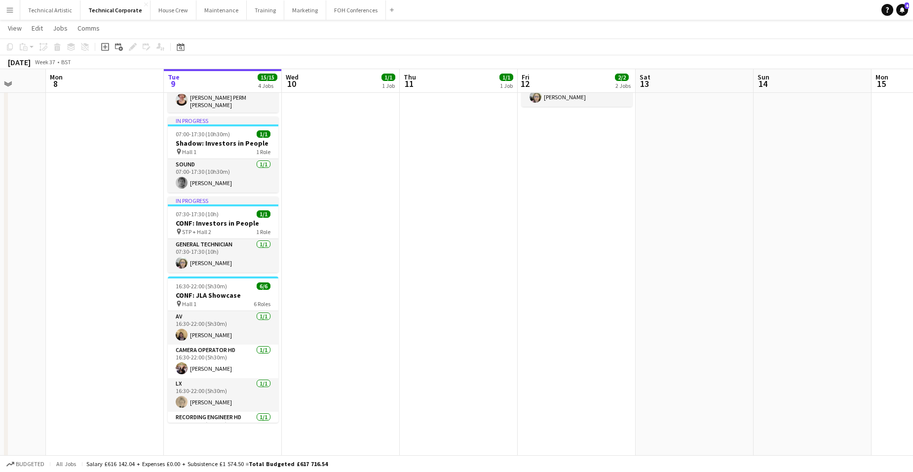
drag, startPoint x: 299, startPoint y: 311, endPoint x: 665, endPoint y: 312, distance: 366.5
click at [775, 310] on app-calendar-viewport "Fri 5 Sat 6 Sun 7 Mon 8 Tue 9 15/15 4 Jobs Wed 10 1/1 1 Job Thu 11 1/1 1 Job Fr…" at bounding box center [456, 300] width 913 height 821
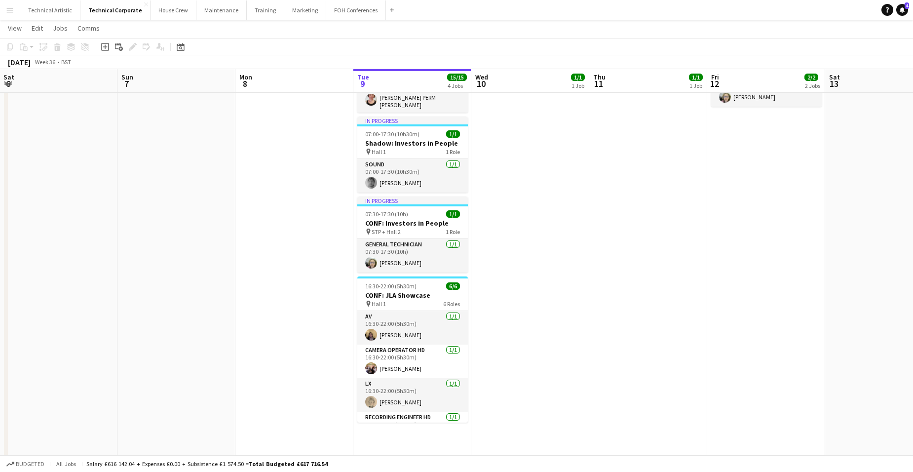
drag, startPoint x: 585, startPoint y: 282, endPoint x: 163, endPoint y: 275, distance: 422.3
click at [163, 275] on app-calendar-viewport "Wed 3 3/3 1 Job Thu 4 Fri 5 Sat 6 Sun 7 Mon 8 Tue 9 15/15 4 Jobs Wed 10 1/1 1 J…" at bounding box center [456, 300] width 913 height 821
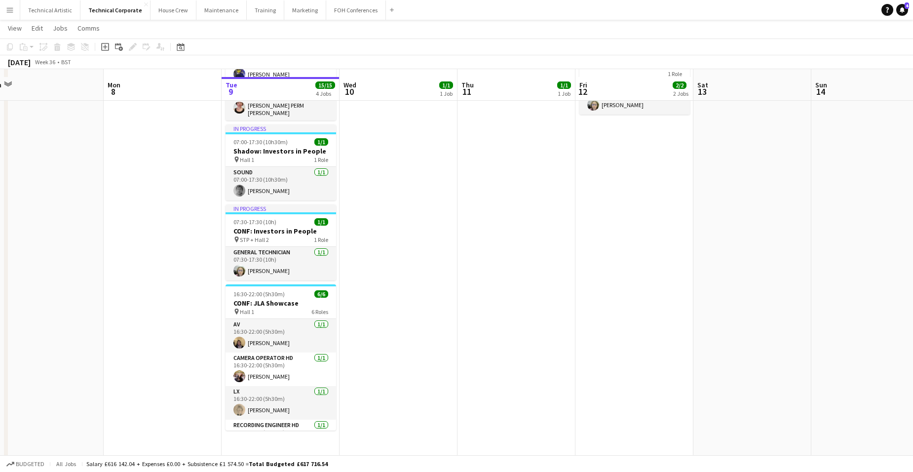
scroll to position [0, 0]
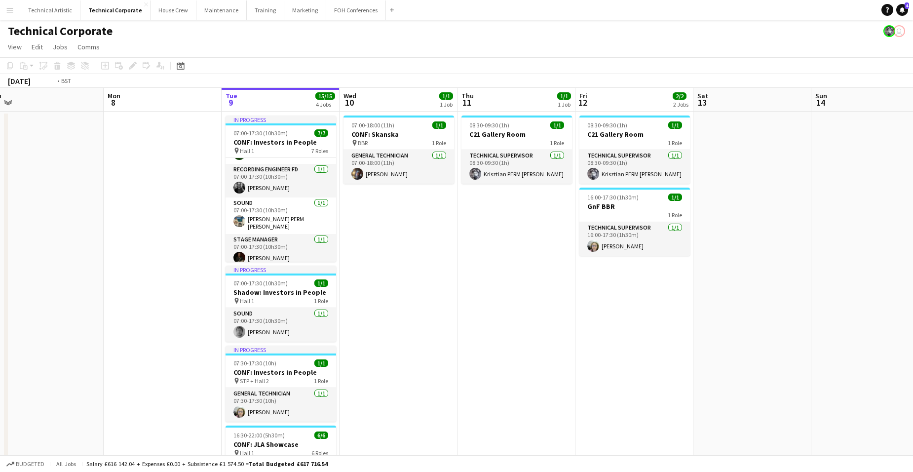
drag, startPoint x: 681, startPoint y: 297, endPoint x: 325, endPoint y: 299, distance: 355.7
click at [324, 299] on app-calendar-viewport "Thu 4 Fri 5 Sat 6 Sun 7 Mon 8 Tue 9 15/15 4 Jobs Wed 10 1/1 1 Job Thu 11 1/1 1 …" at bounding box center [456, 474] width 913 height 773
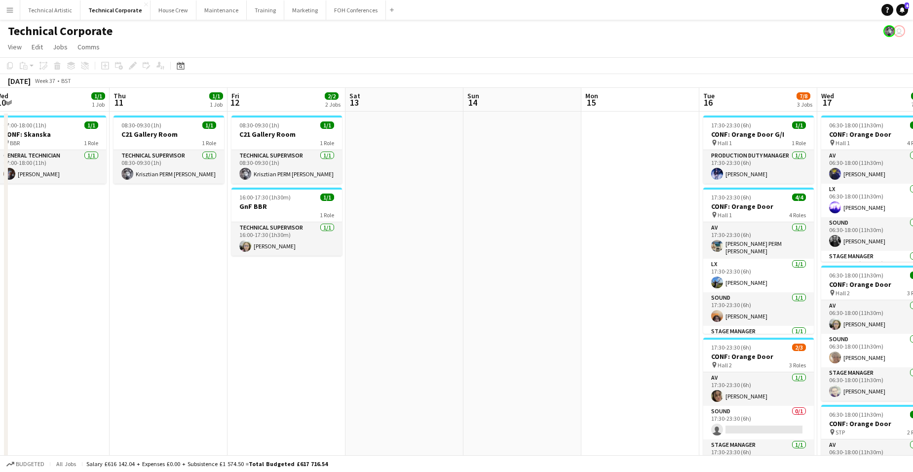
drag, startPoint x: 652, startPoint y: 315, endPoint x: 275, endPoint y: 300, distance: 377.7
click at [275, 300] on app-calendar-viewport "Sun 7 Mon 8 Tue 9 15/15 4 Jobs Wed 10 1/1 1 Job Thu 11 1/1 1 Job Fri 12 2/2 2 J…" at bounding box center [456, 474] width 913 height 773
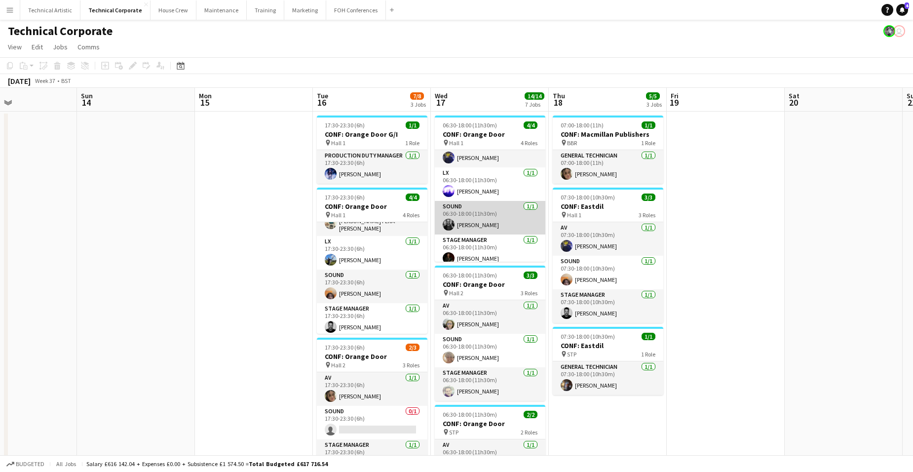
scroll to position [23, 0]
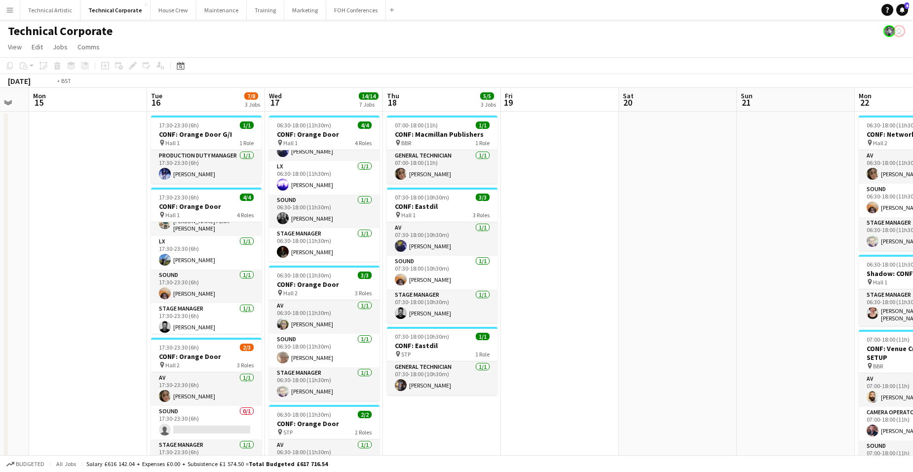
drag, startPoint x: 749, startPoint y: 272, endPoint x: 340, endPoint y: 279, distance: 408.5
click at [333, 280] on app-calendar-viewport "Fri 12 2/2 2 Jobs Sat 13 Sun 14 Mon 15 Tue 16 7/8 3 Jobs Wed 17 14/14 7 Jobs Th…" at bounding box center [456, 474] width 913 height 773
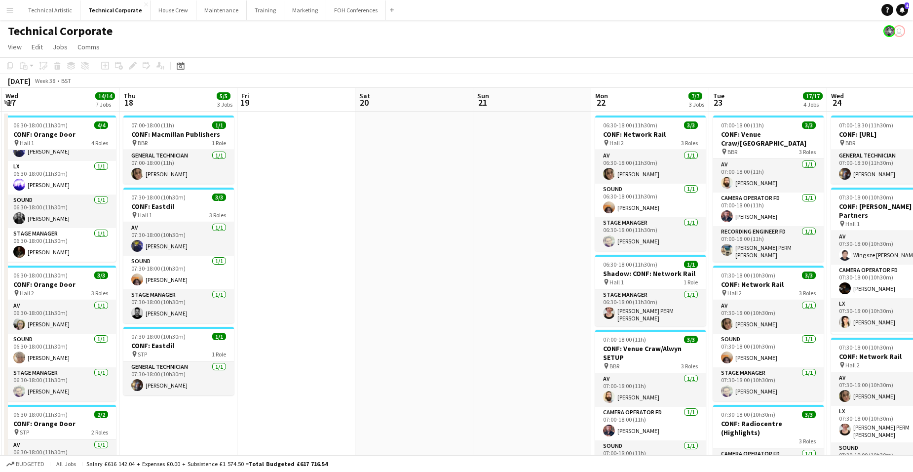
scroll to position [0, 316]
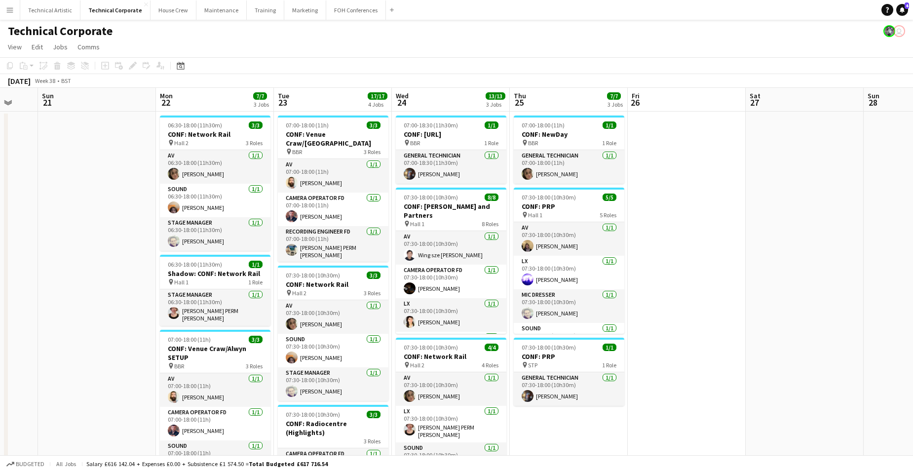
drag, startPoint x: 521, startPoint y: 292, endPoint x: 73, endPoint y: 294, distance: 448.4
click at [73, 294] on app-calendar-viewport "Thu 18 5/5 3 Jobs Fri 19 Sat 20 Sun 21 Mon 22 7/7 3 Jobs Tue 23 17/17 4 Jobs We…" at bounding box center [456, 474] width 913 height 773
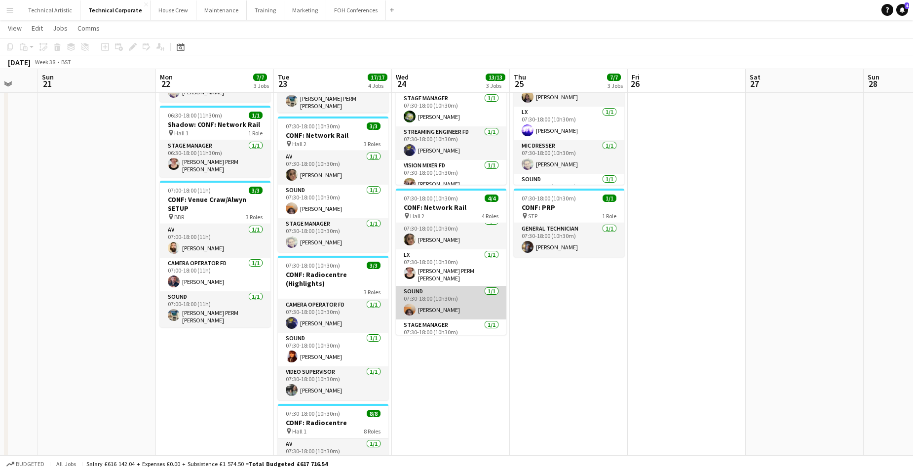
scroll to position [0, 0]
